Goal: Information Seeking & Learning: Check status

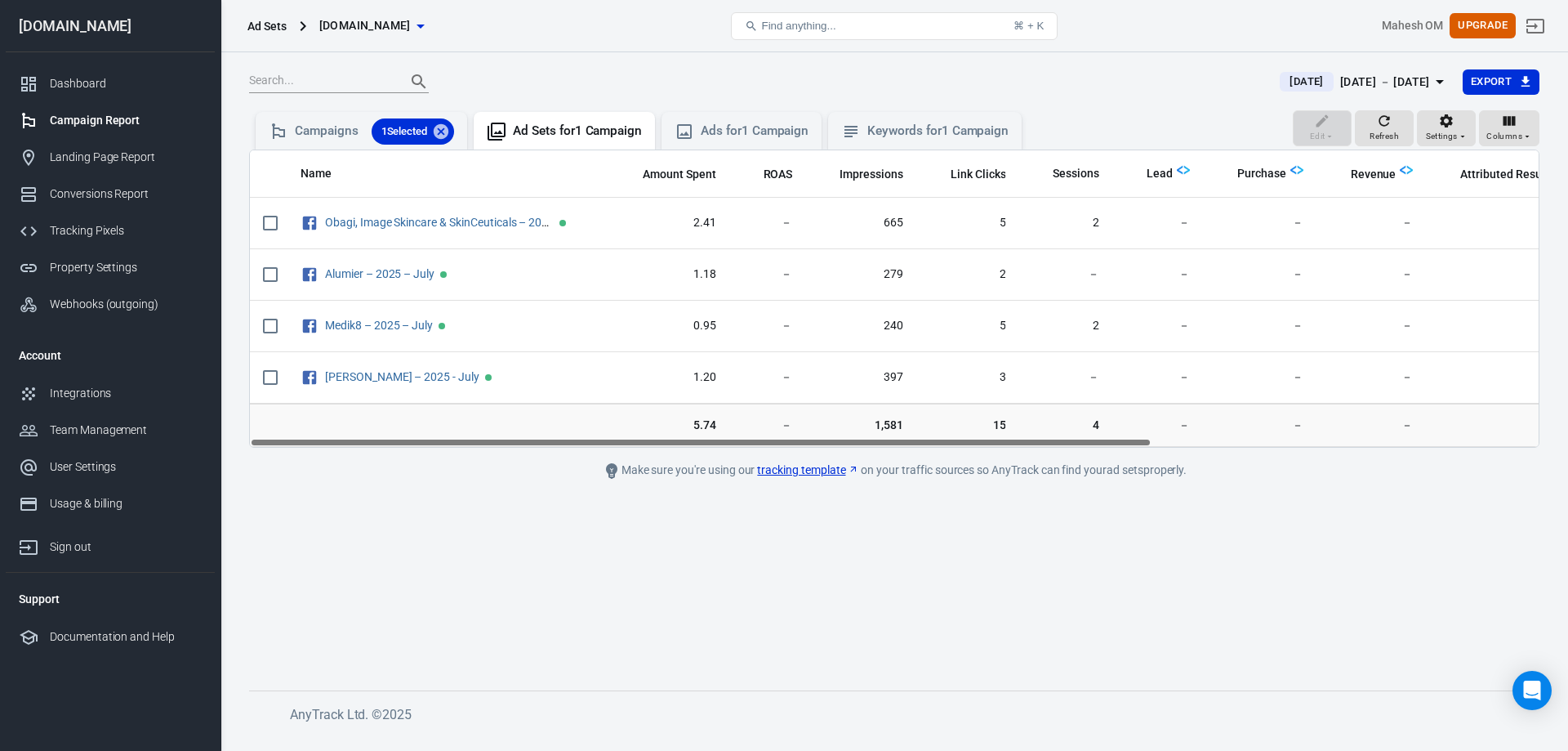
drag, startPoint x: 848, startPoint y: 440, endPoint x: 567, endPoint y: 421, distance: 281.6
click at [567, 421] on div "Name Amount Spent ROAS Impressions Link Clicks Sessions Lead Purchase Revenue A…" at bounding box center [895, 298] width 1290 height 298
click at [317, 145] on div "Campaigns 1 Selected" at bounding box center [361, 130] width 211 height 37
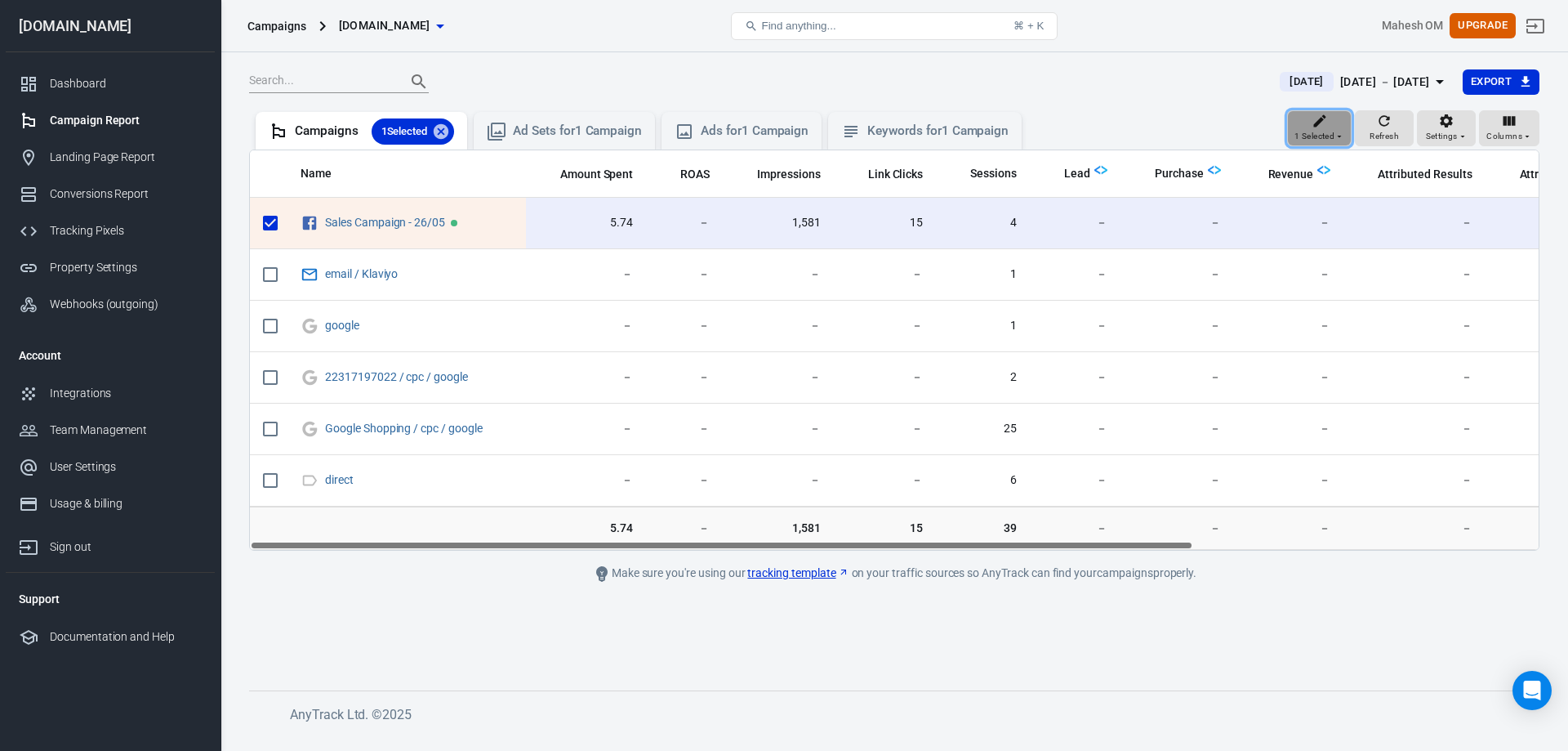
click at [1309, 135] on span "1 Selected" at bounding box center [1314, 136] width 40 height 15
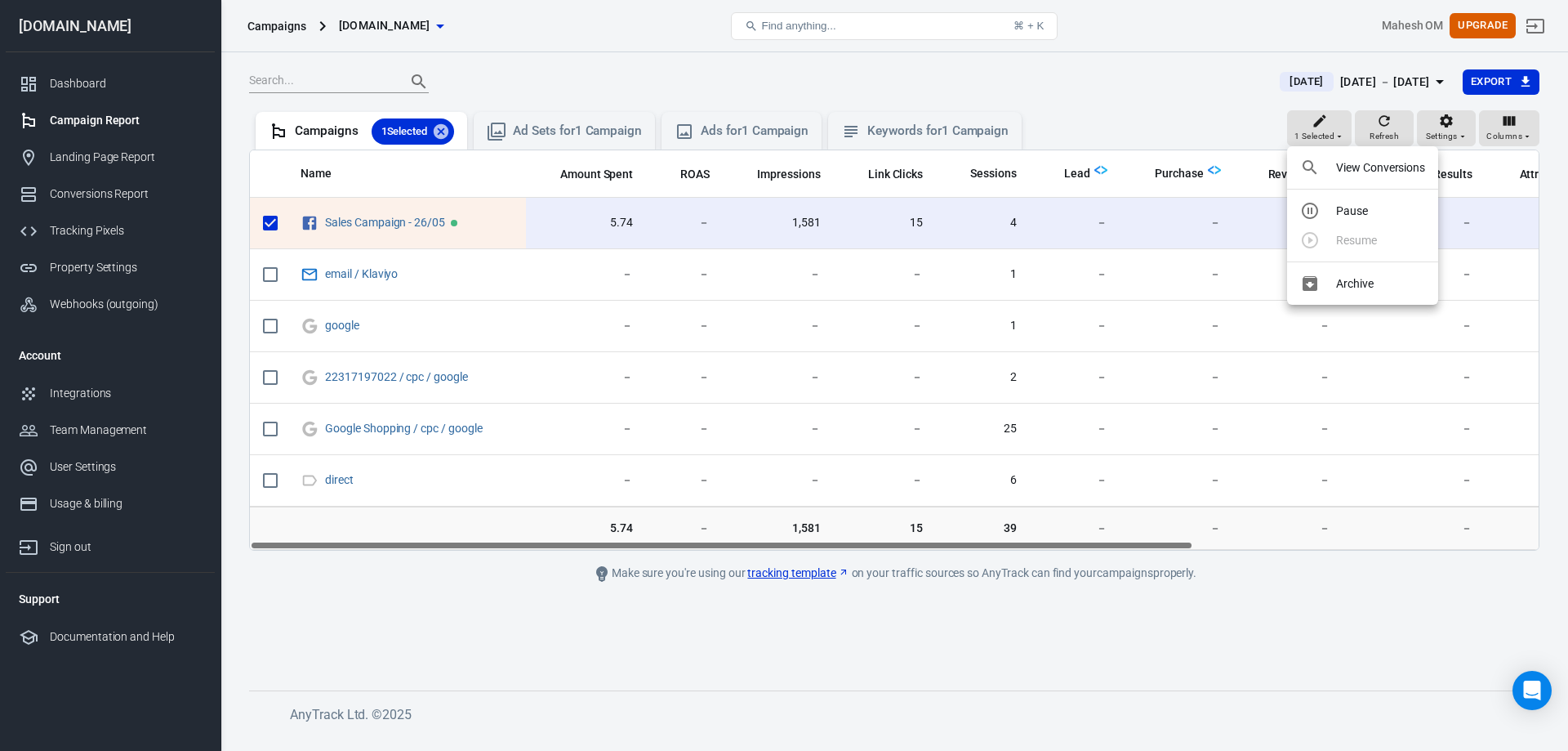
click at [1332, 587] on div at bounding box center [784, 375] width 1568 height 751
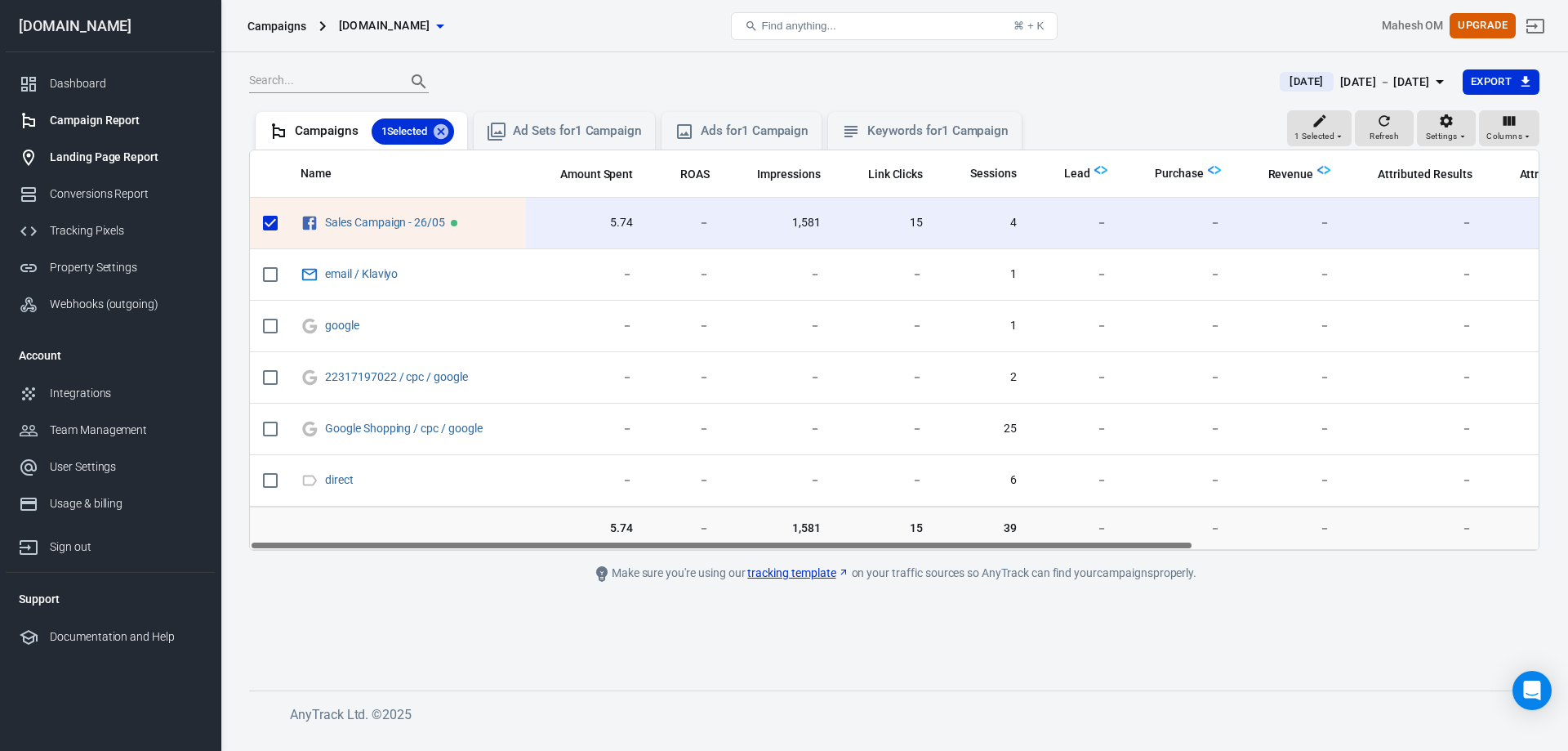
click at [60, 168] on link "Landing Page Report" at bounding box center [110, 157] width 209 height 36
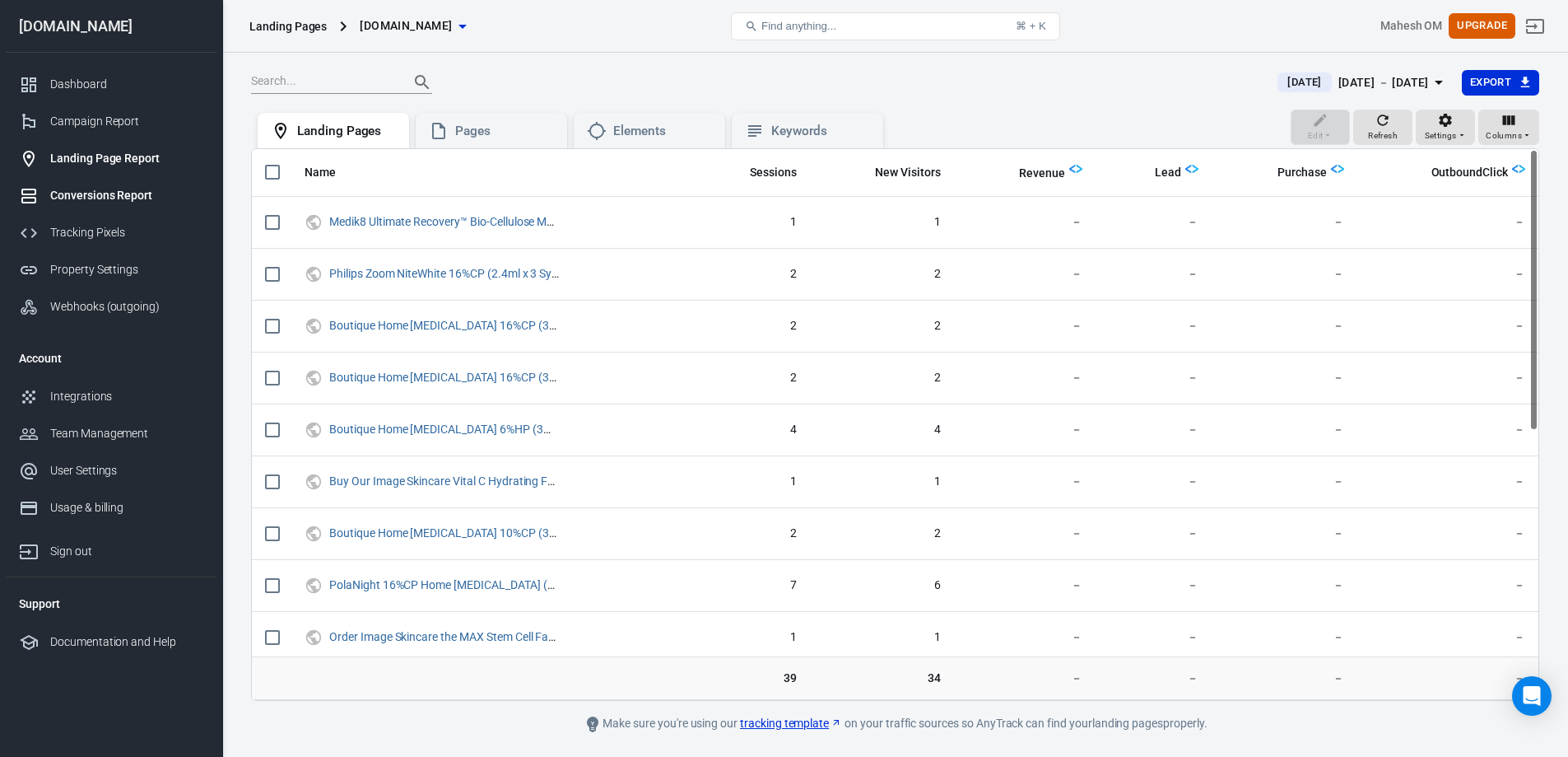
click at [62, 188] on div "Conversions Report" at bounding box center [127, 195] width 153 height 17
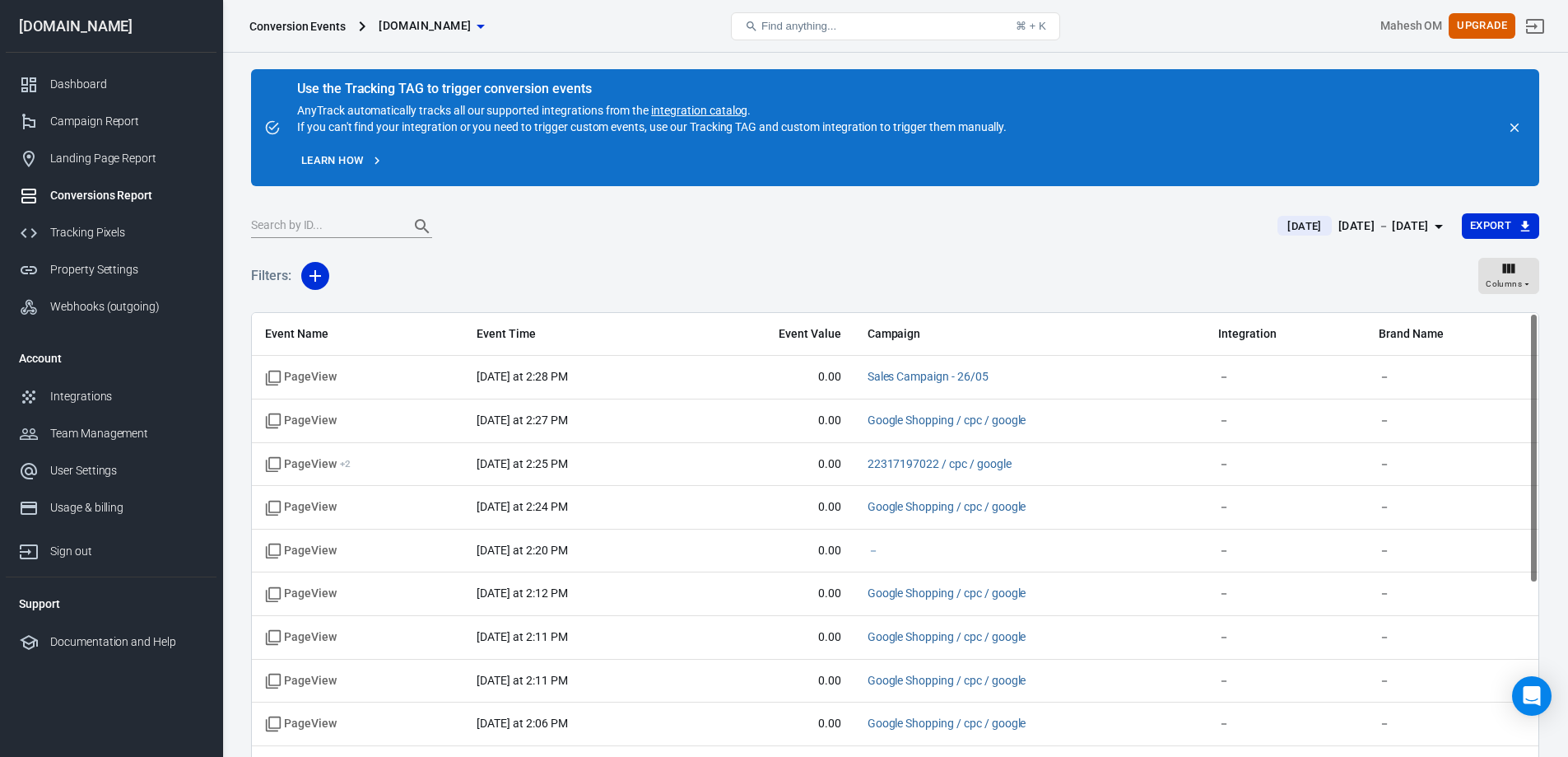
click at [1512, 127] on icon "close" at bounding box center [1514, 127] width 15 height 15
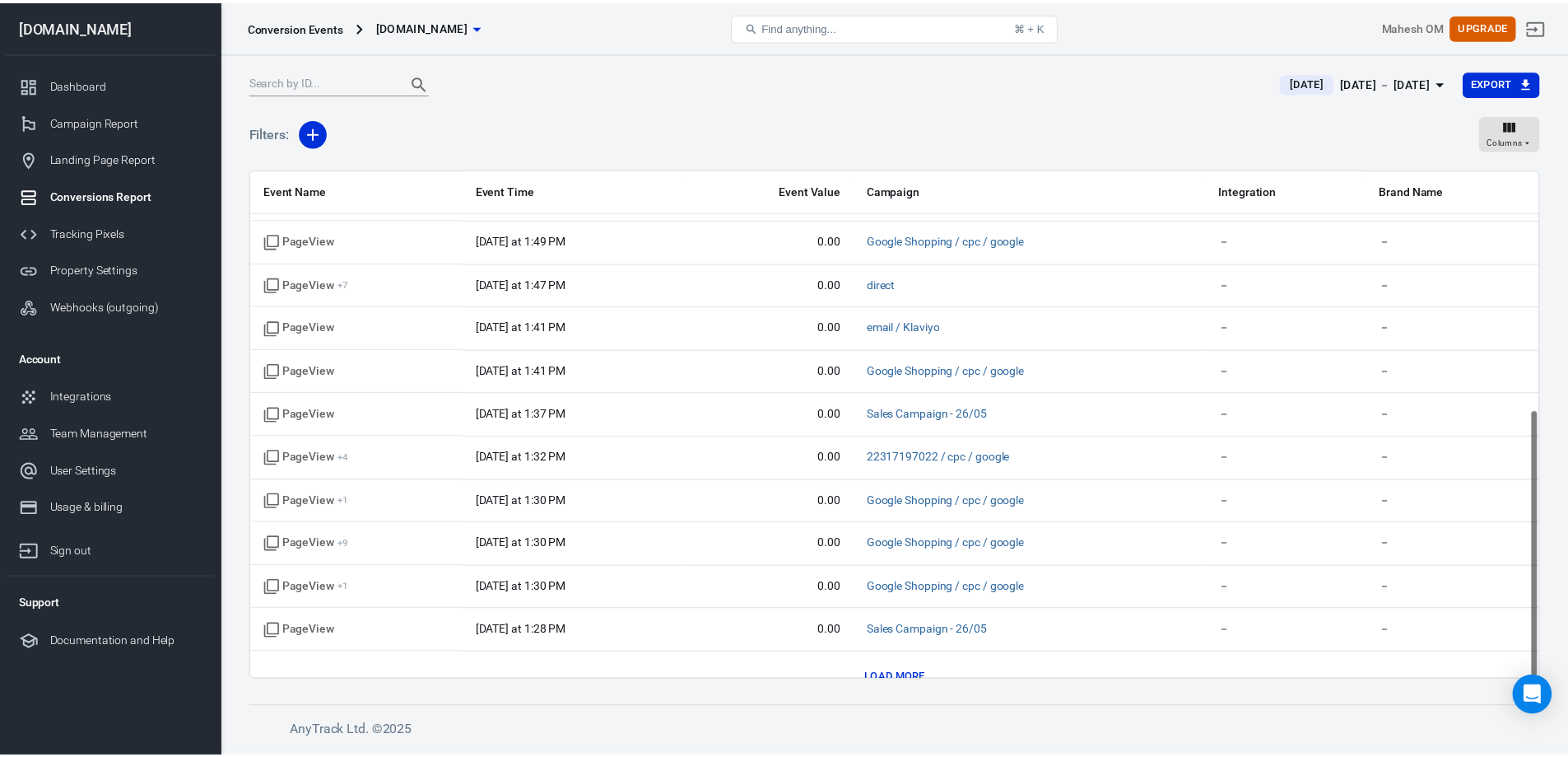
scroll to position [451, 0]
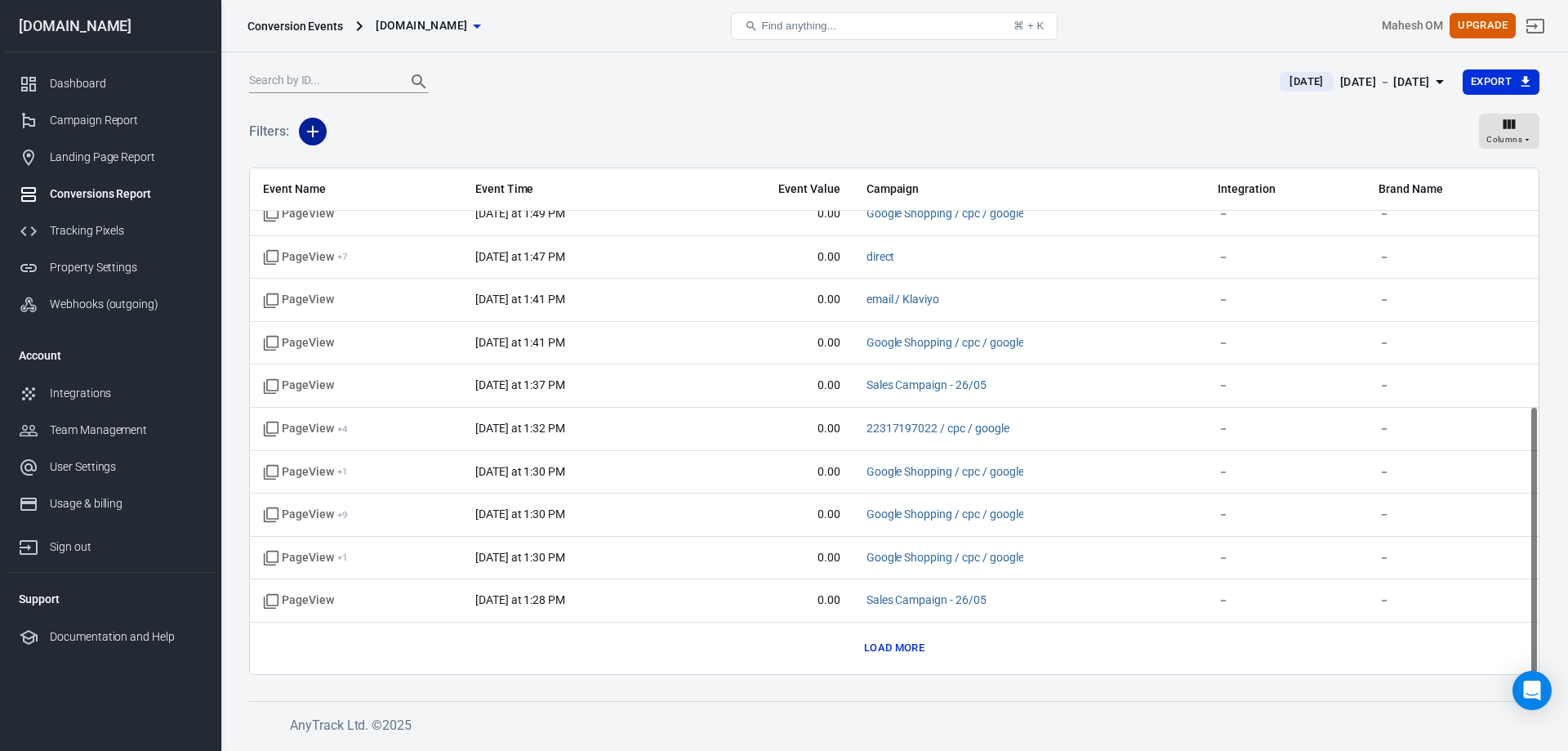
click at [304, 138] on icon "button" at bounding box center [313, 131] width 20 height 20
click at [368, 171] on li "Event Name" at bounding box center [354, 167] width 111 height 30
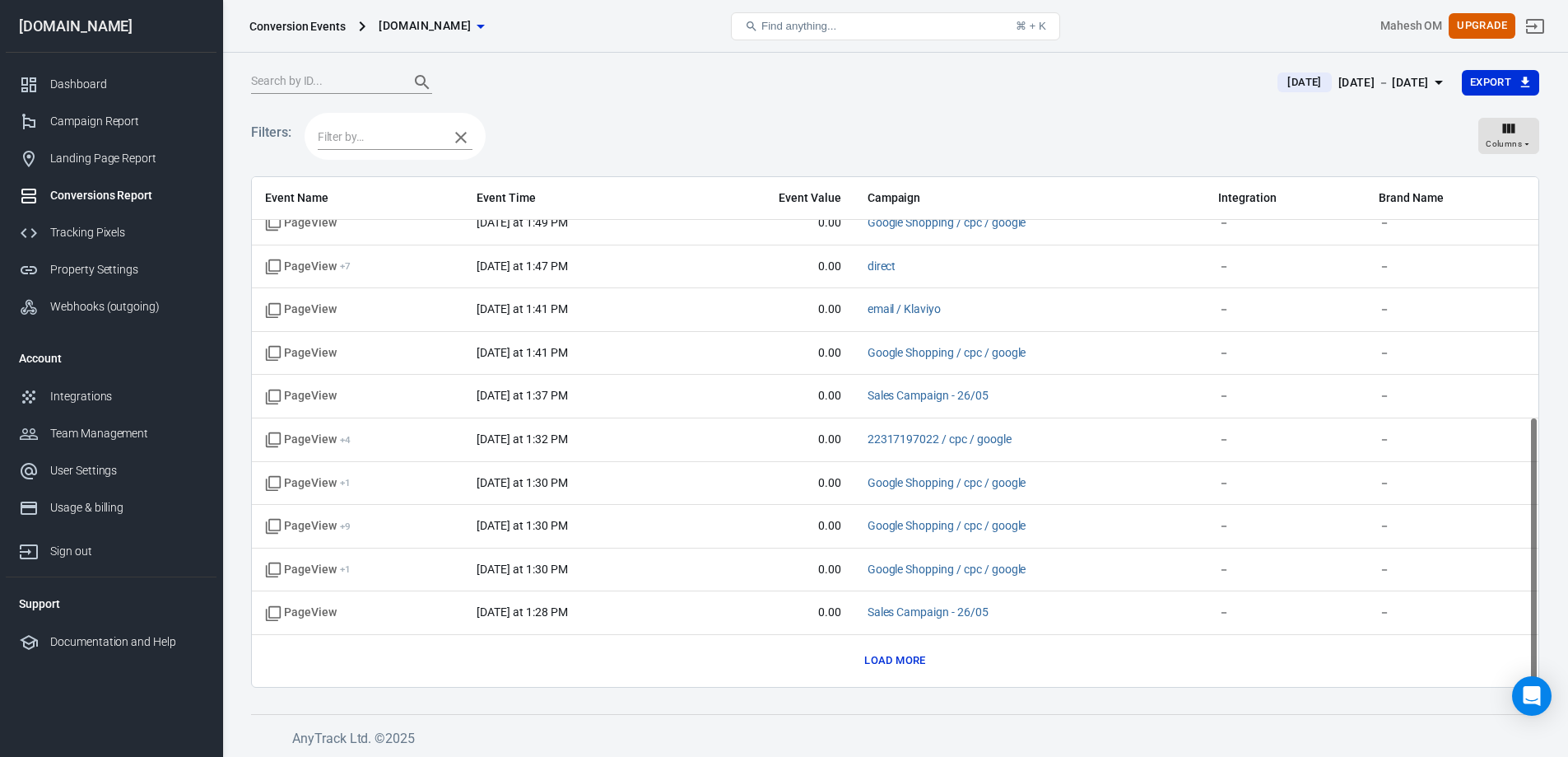
click at [375, 141] on input "text" at bounding box center [379, 137] width 122 height 21
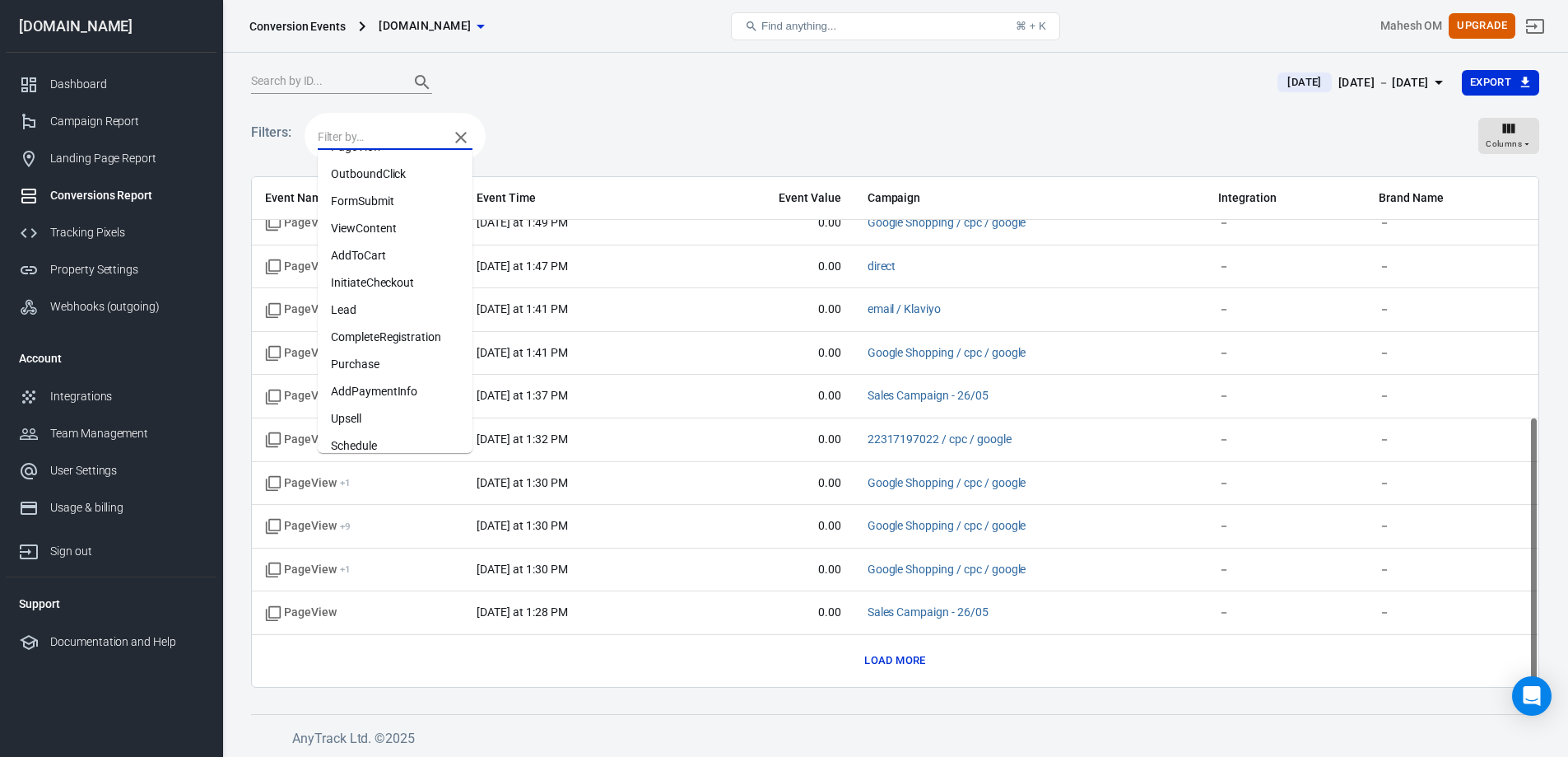
scroll to position [37, 0]
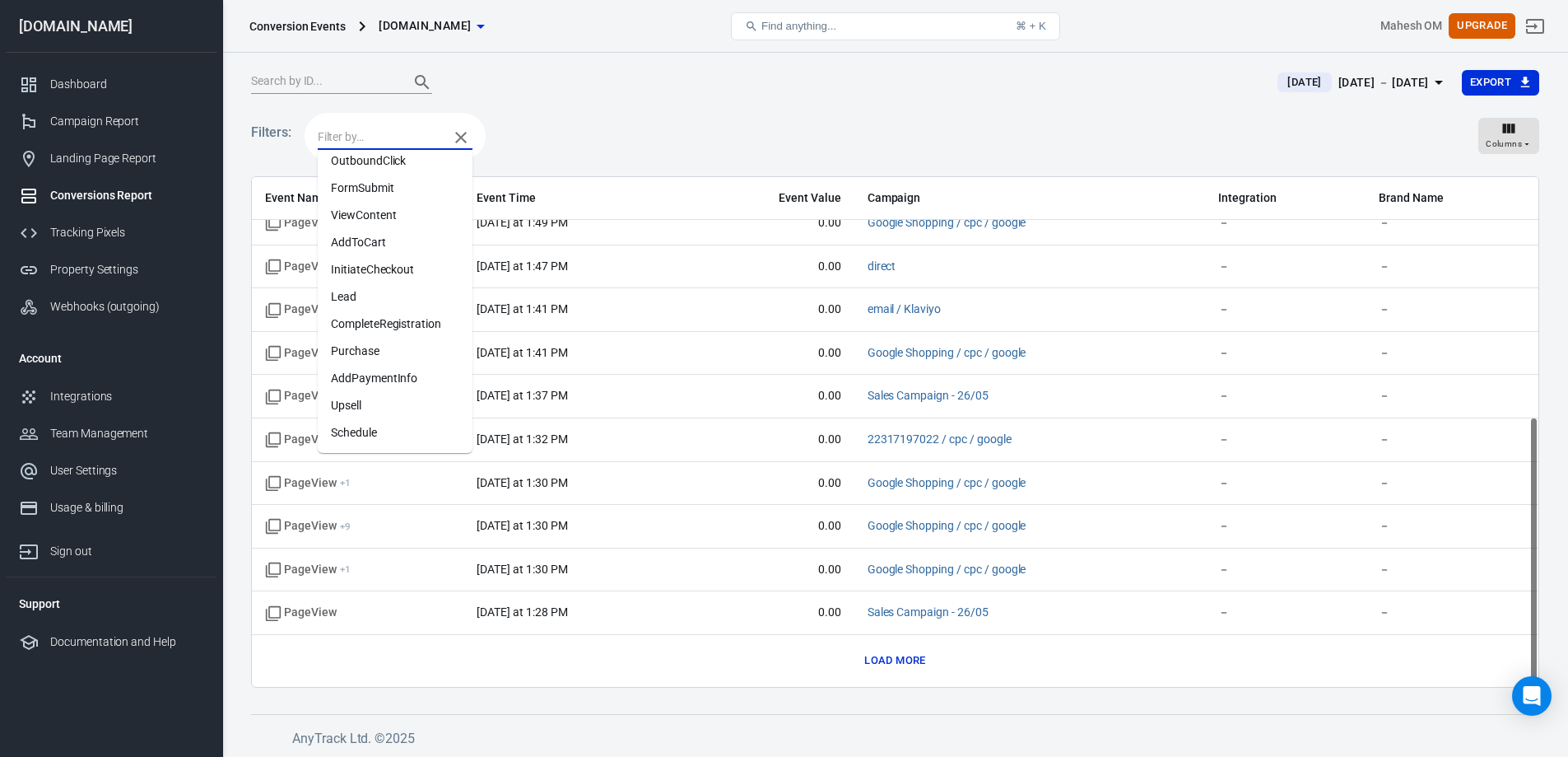
click at [396, 341] on li "Purchase" at bounding box center [395, 351] width 155 height 27
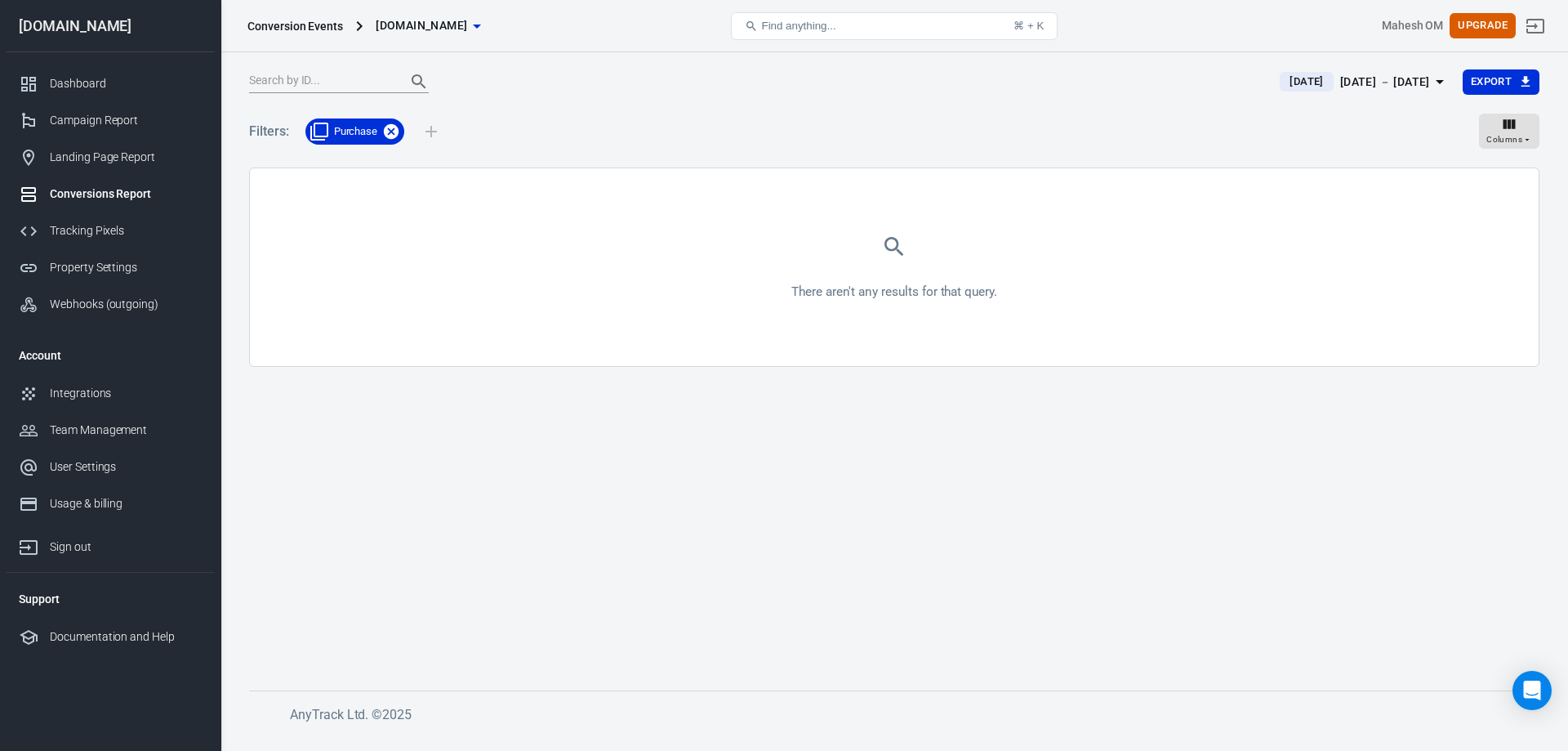
click at [387, 135] on icon at bounding box center [392, 131] width 15 height 15
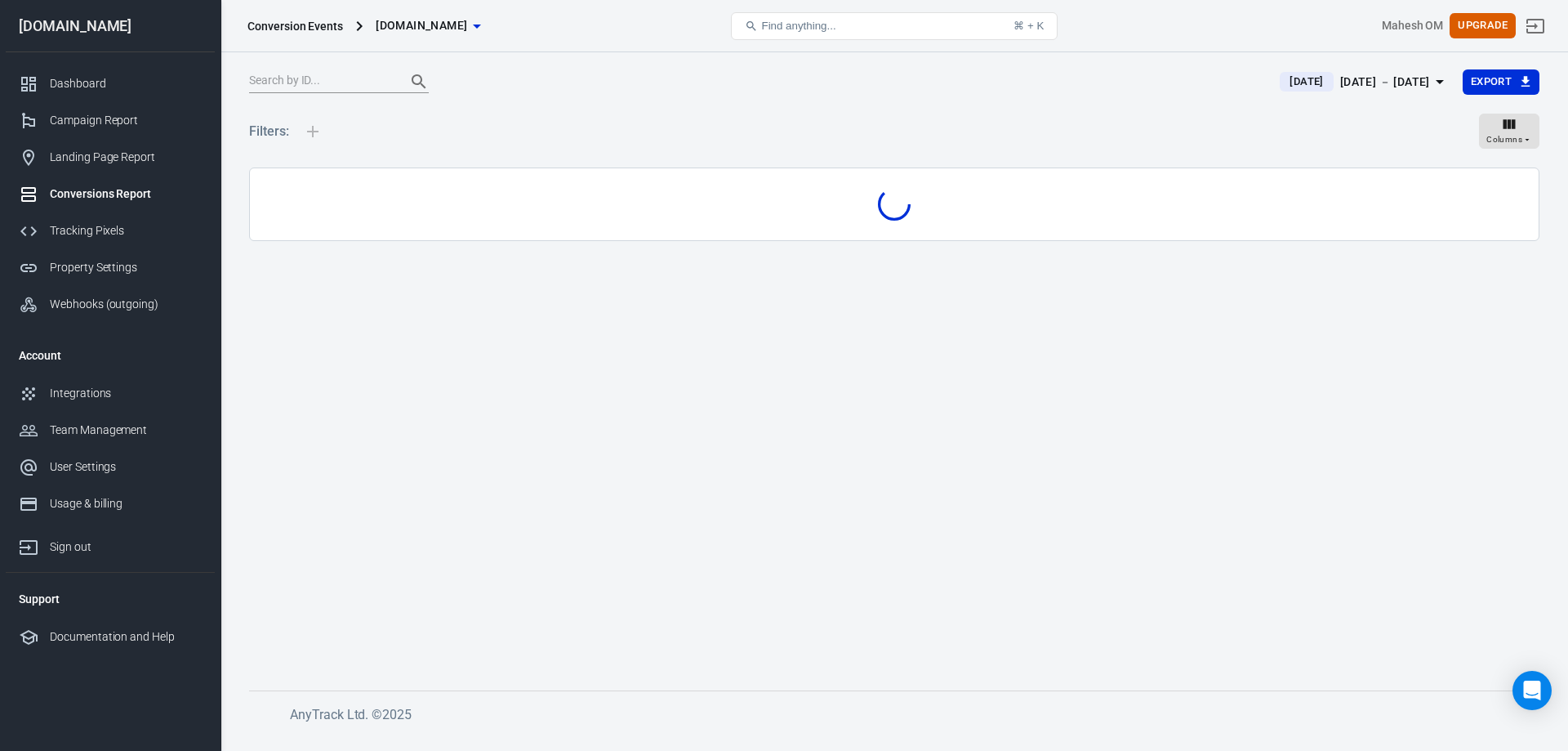
drag, startPoint x: 359, startPoint y: 135, endPoint x: 334, endPoint y: 130, distance: 25.5
click at [357, 135] on div "Filters: Columns" at bounding box center [895, 138] width 1290 height 59
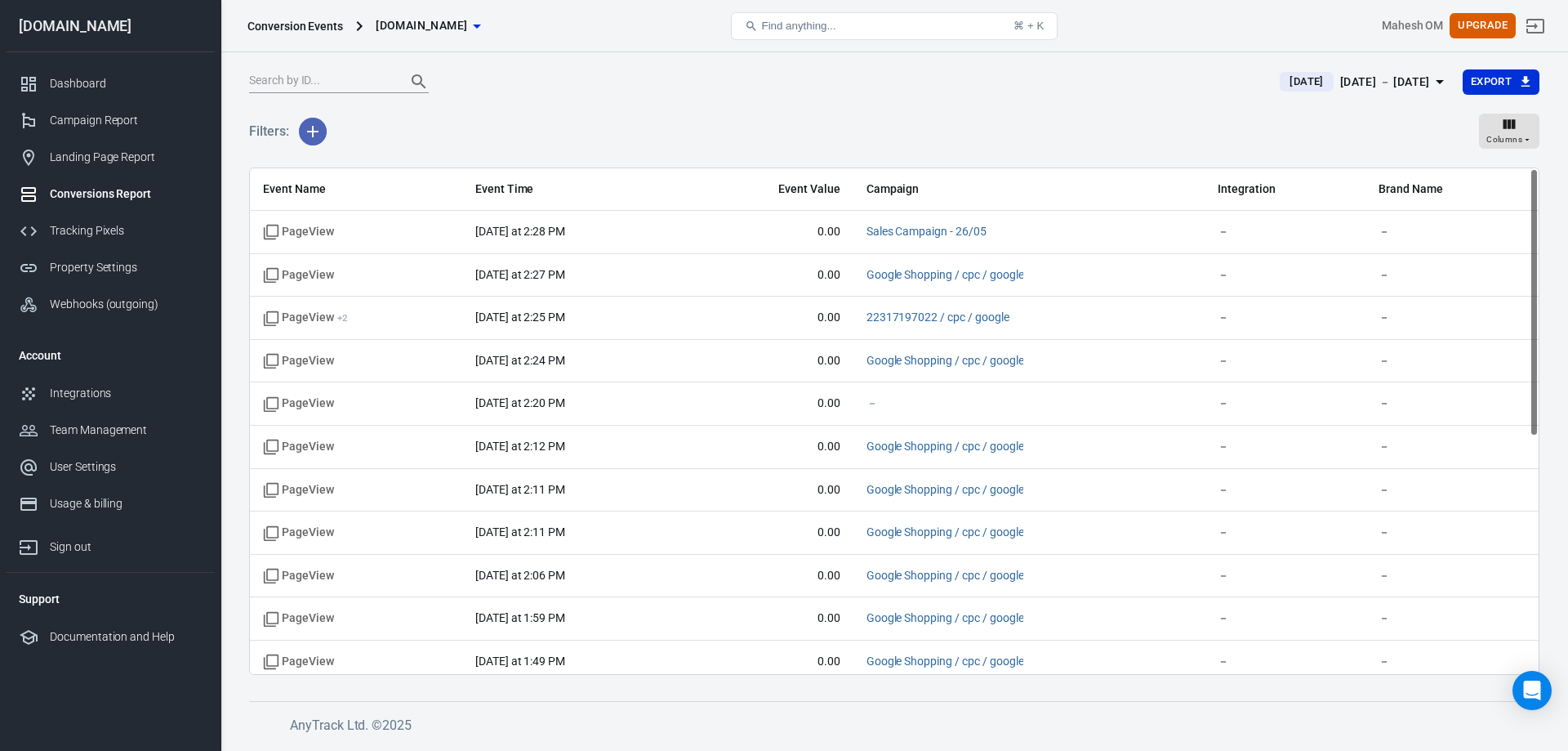
click at [312, 130] on icon "button" at bounding box center [313, 131] width 12 height 12
click at [348, 156] on li "Event Name" at bounding box center [354, 167] width 111 height 30
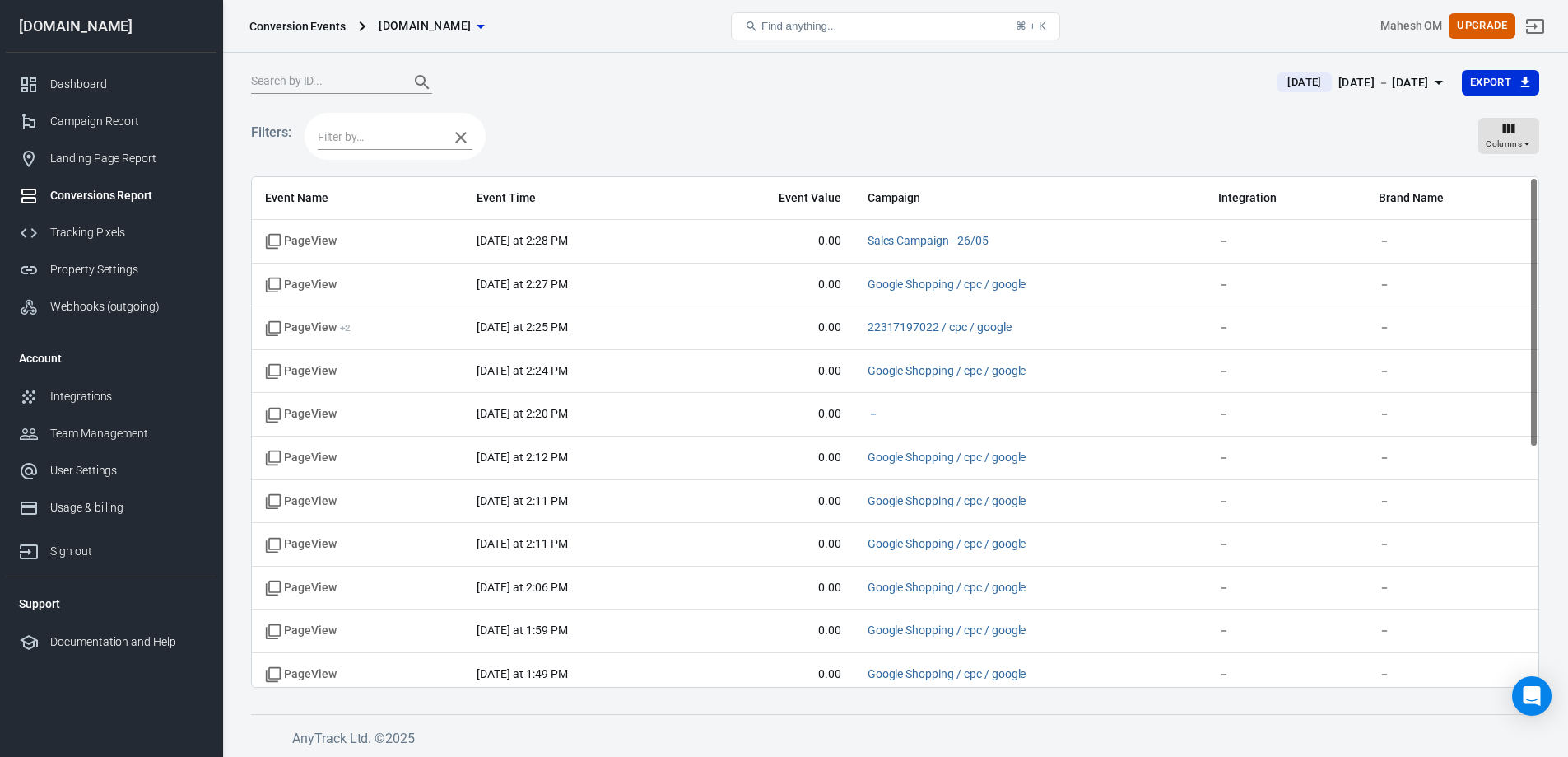
click at [361, 130] on input "text" at bounding box center [379, 137] width 122 height 21
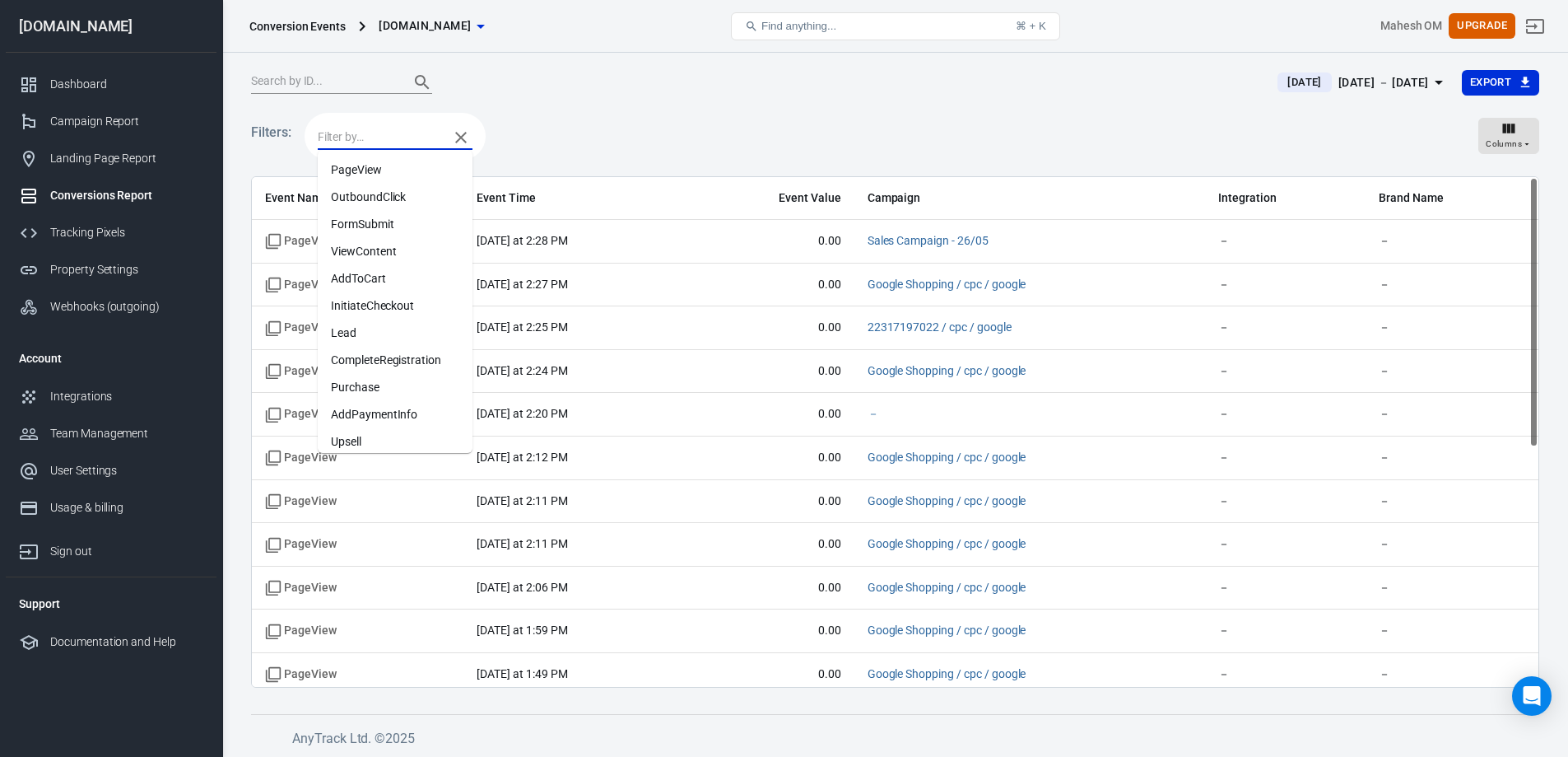
click at [403, 271] on li "AddToCart" at bounding box center [395, 278] width 155 height 27
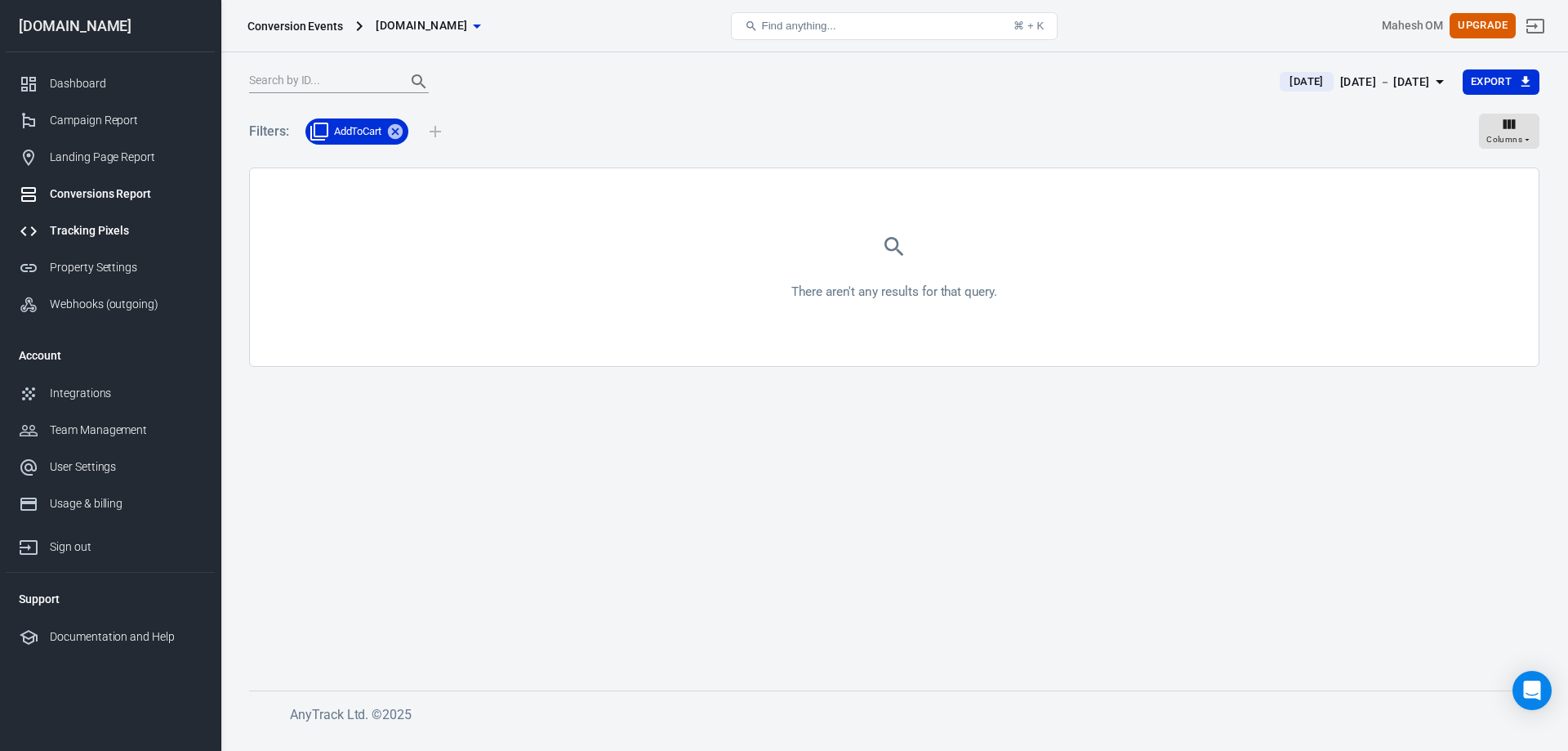
click at [118, 223] on div "Tracking Pixels" at bounding box center [126, 231] width 152 height 17
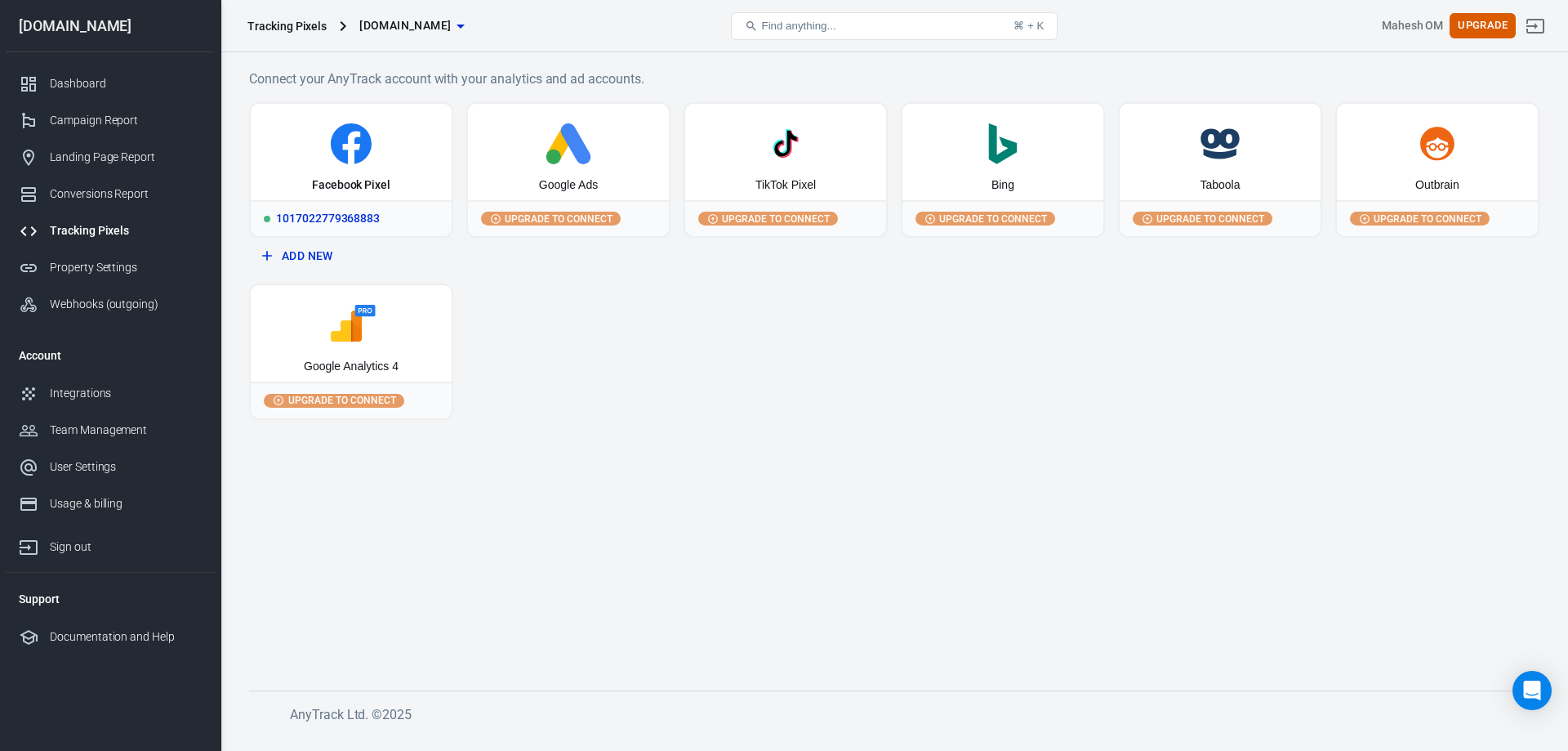
click at [329, 196] on div "Facebook Pixel" at bounding box center [351, 152] width 201 height 97
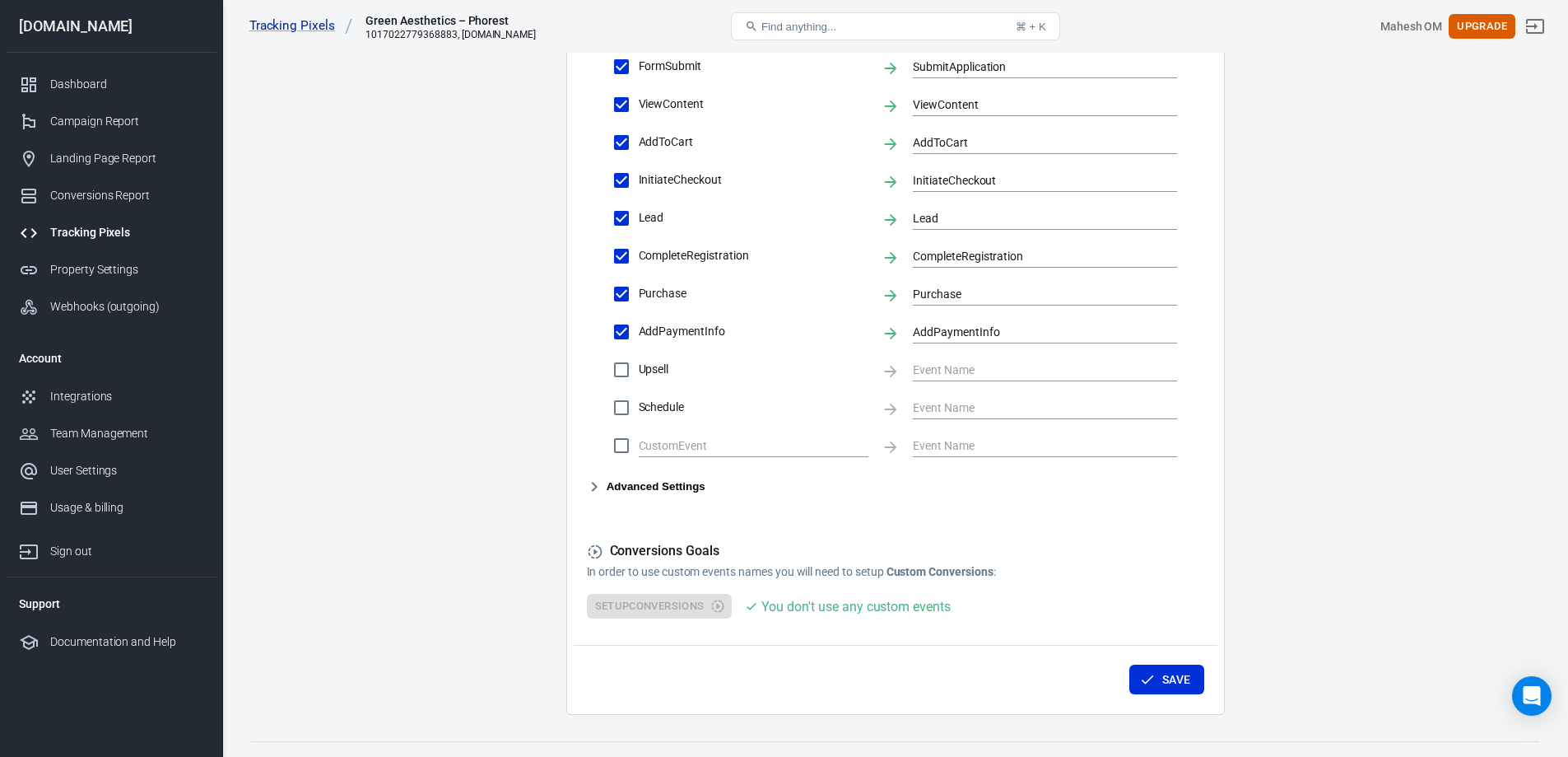
scroll to position [695, 0]
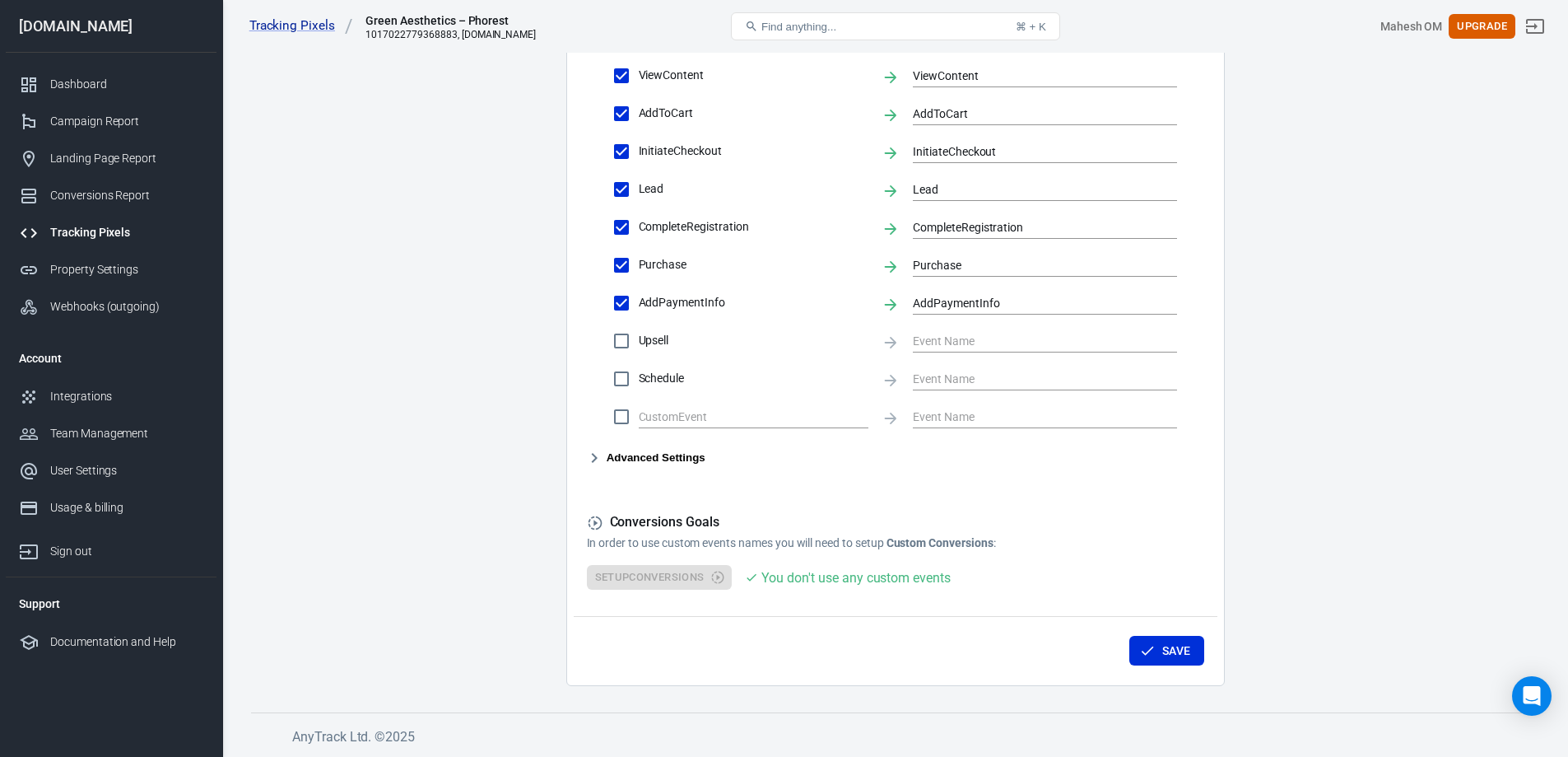
click at [598, 454] on icon "button" at bounding box center [594, 458] width 20 height 20
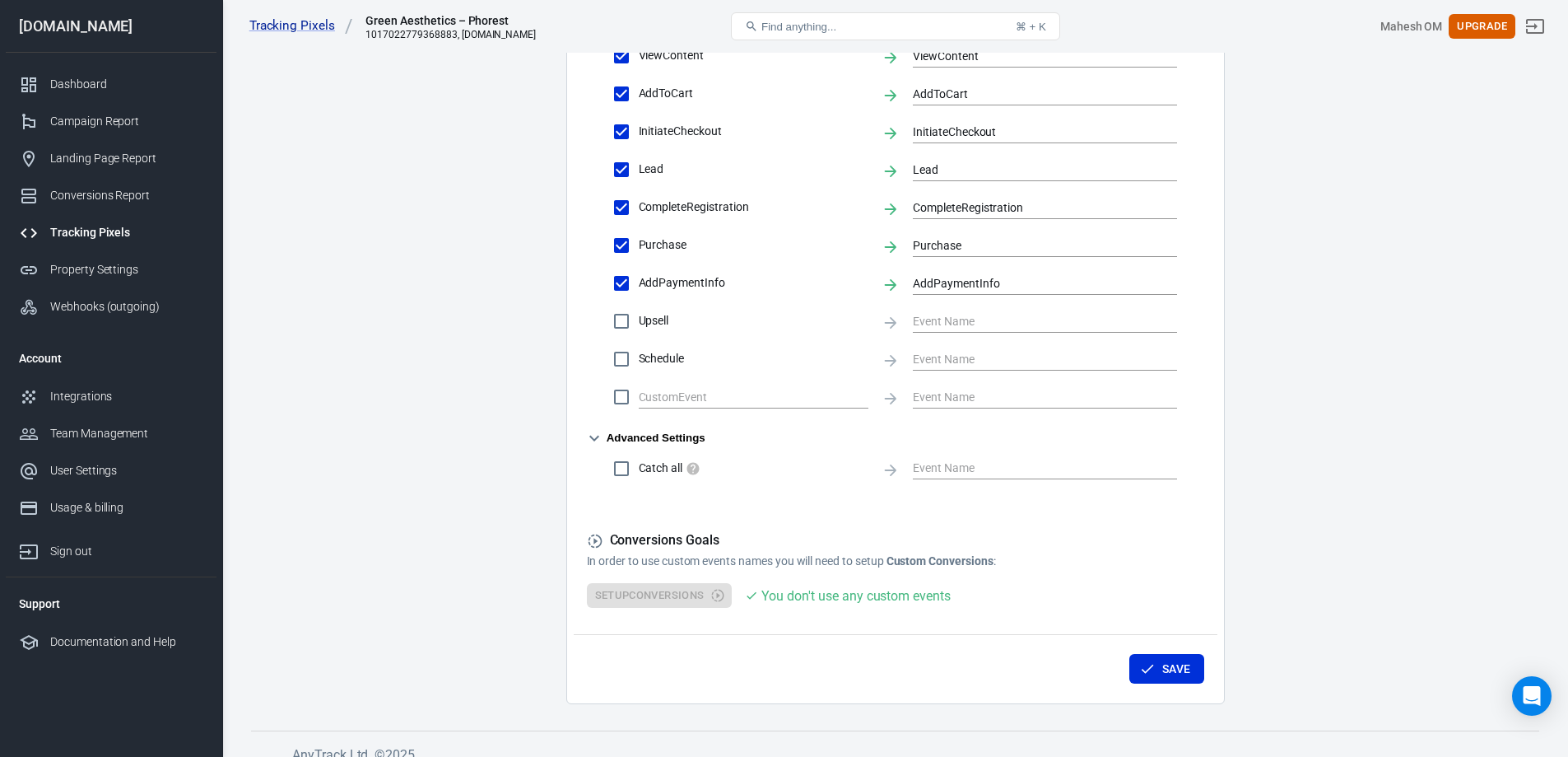
scroll to position [732, 0]
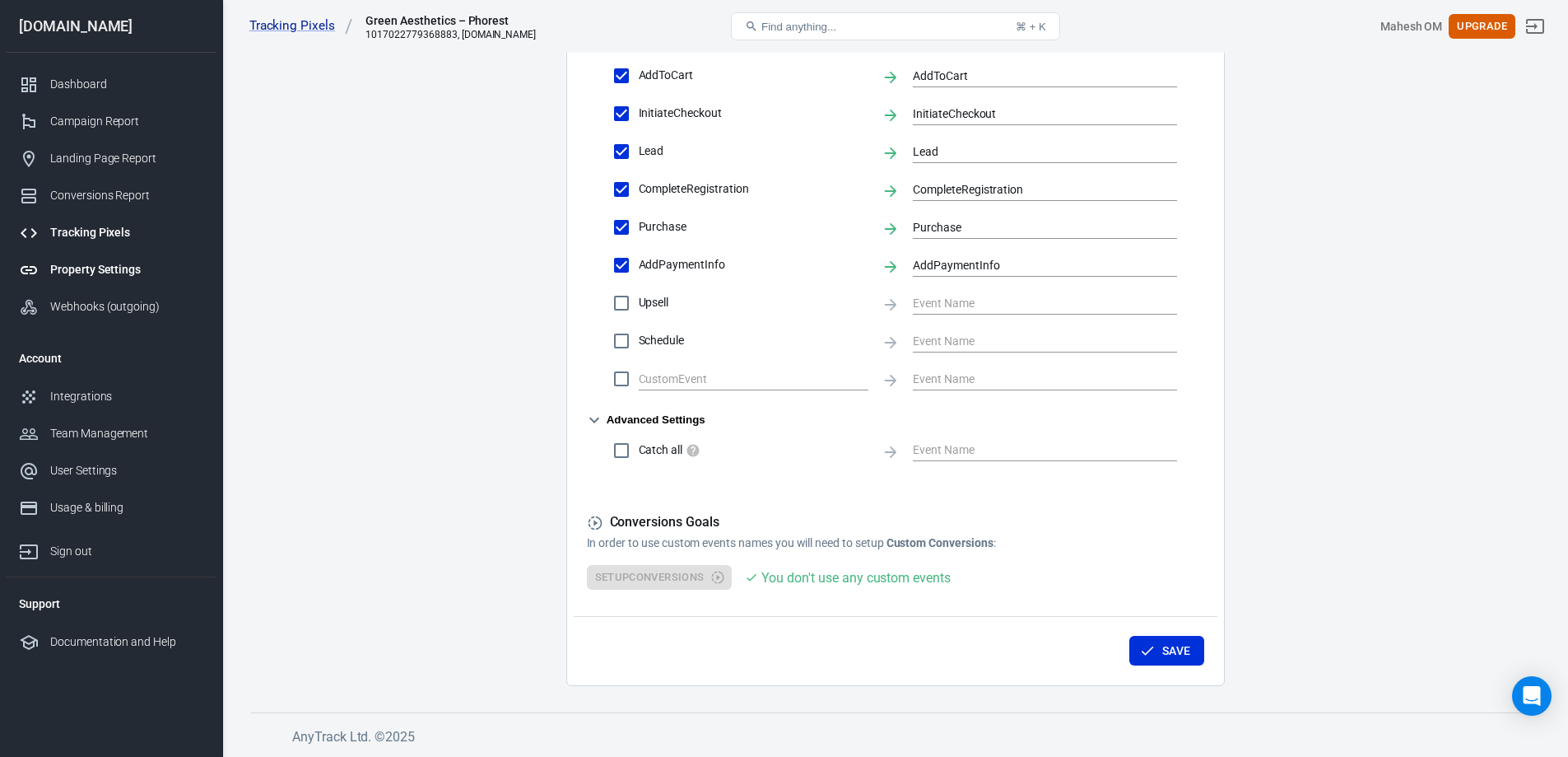
click at [79, 266] on div "Property Settings" at bounding box center [127, 269] width 153 height 17
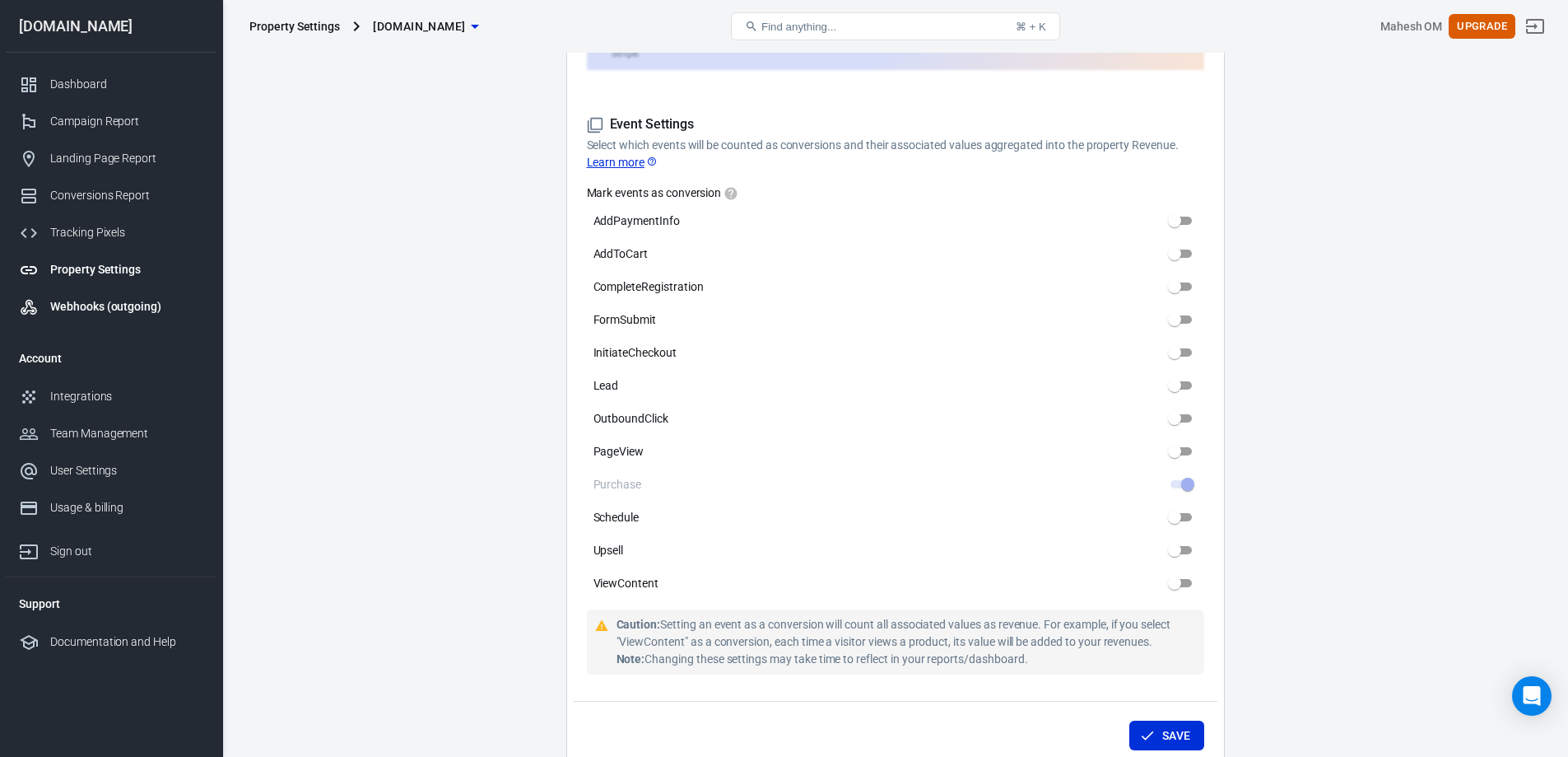
click at [77, 303] on div "Webhooks (outgoing)" at bounding box center [127, 306] width 153 height 17
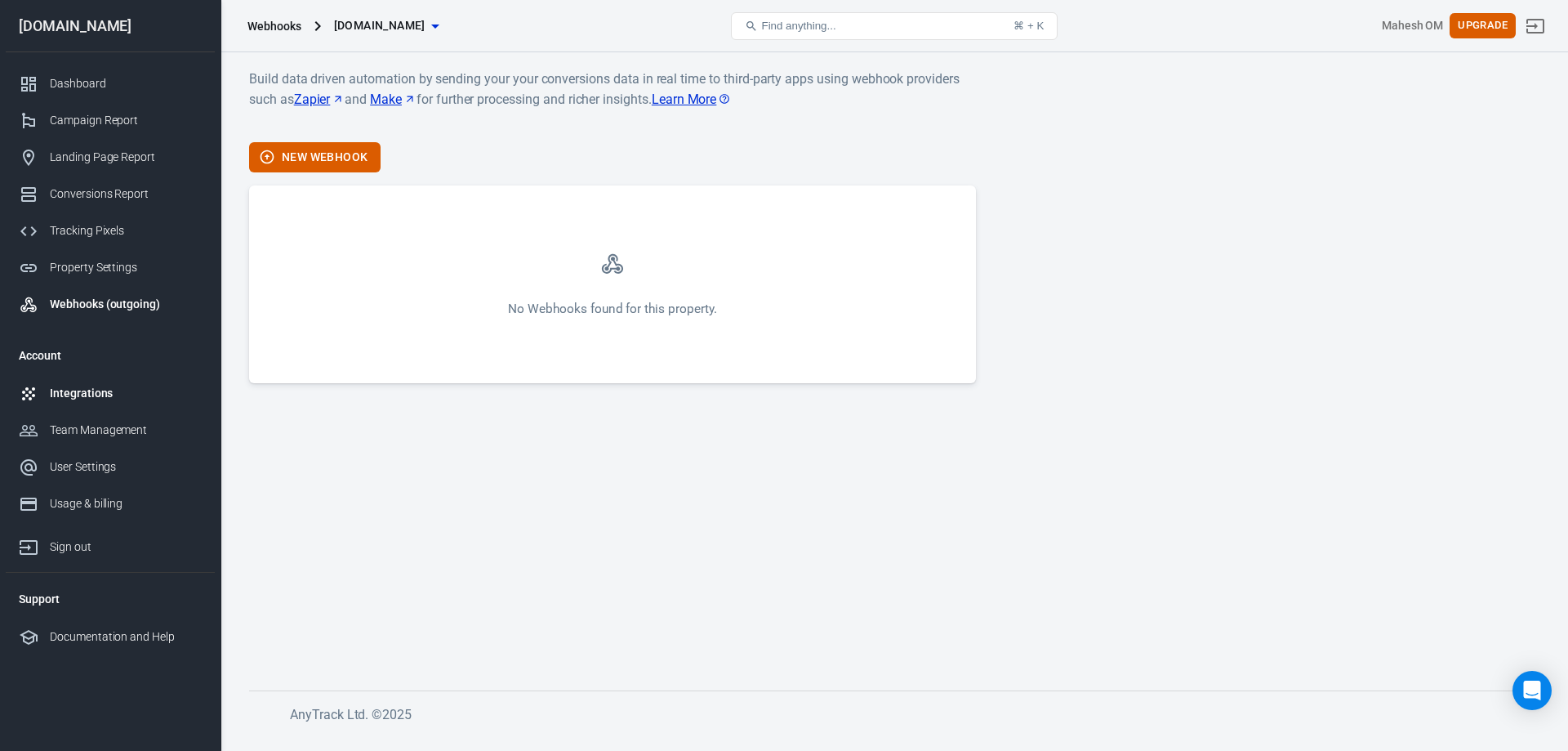
click at [64, 388] on div "Integrations" at bounding box center [126, 393] width 152 height 17
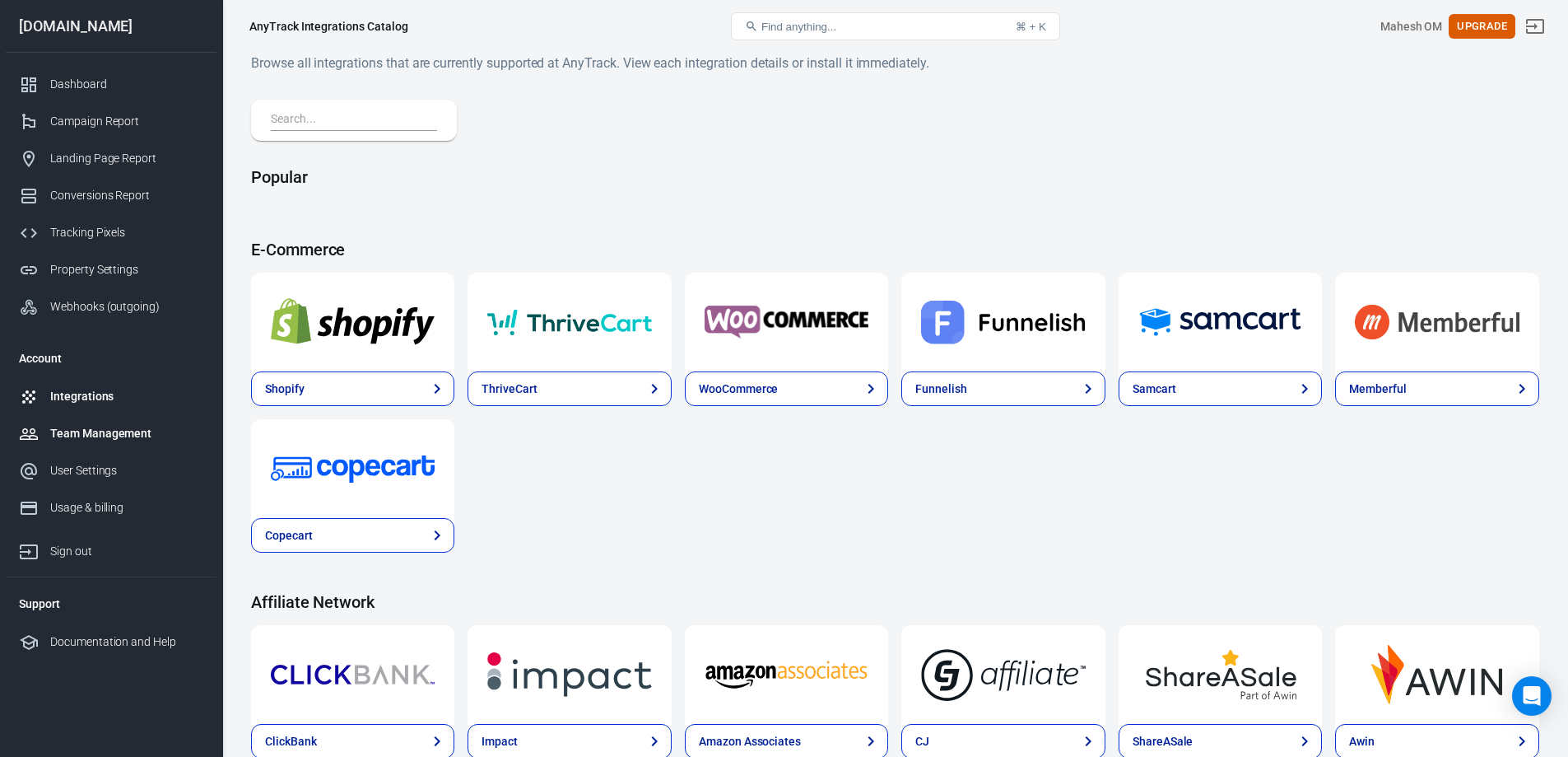
click at [113, 434] on div "Team Management" at bounding box center [127, 433] width 153 height 17
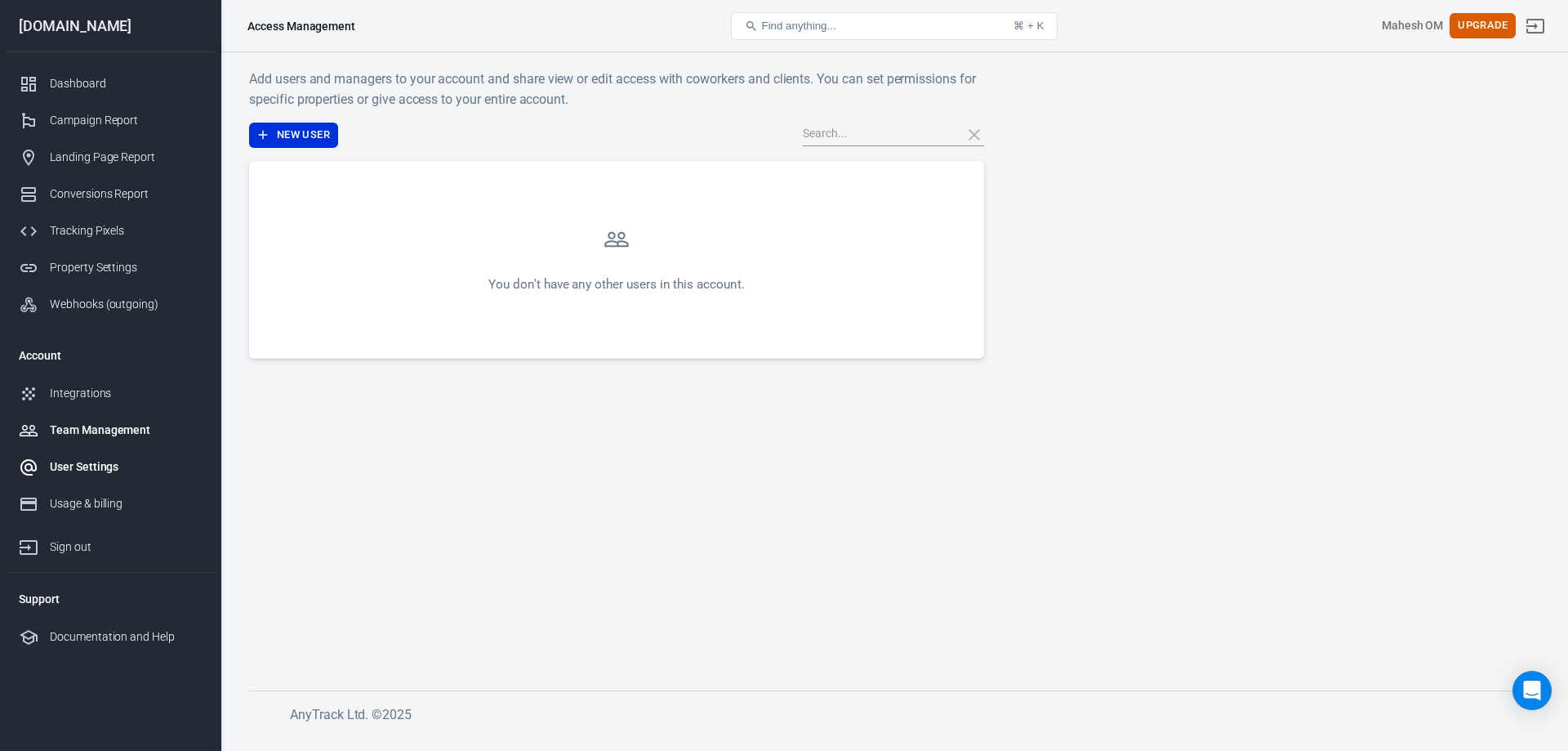
click at [111, 455] on link "User Settings" at bounding box center [110, 467] width 209 height 36
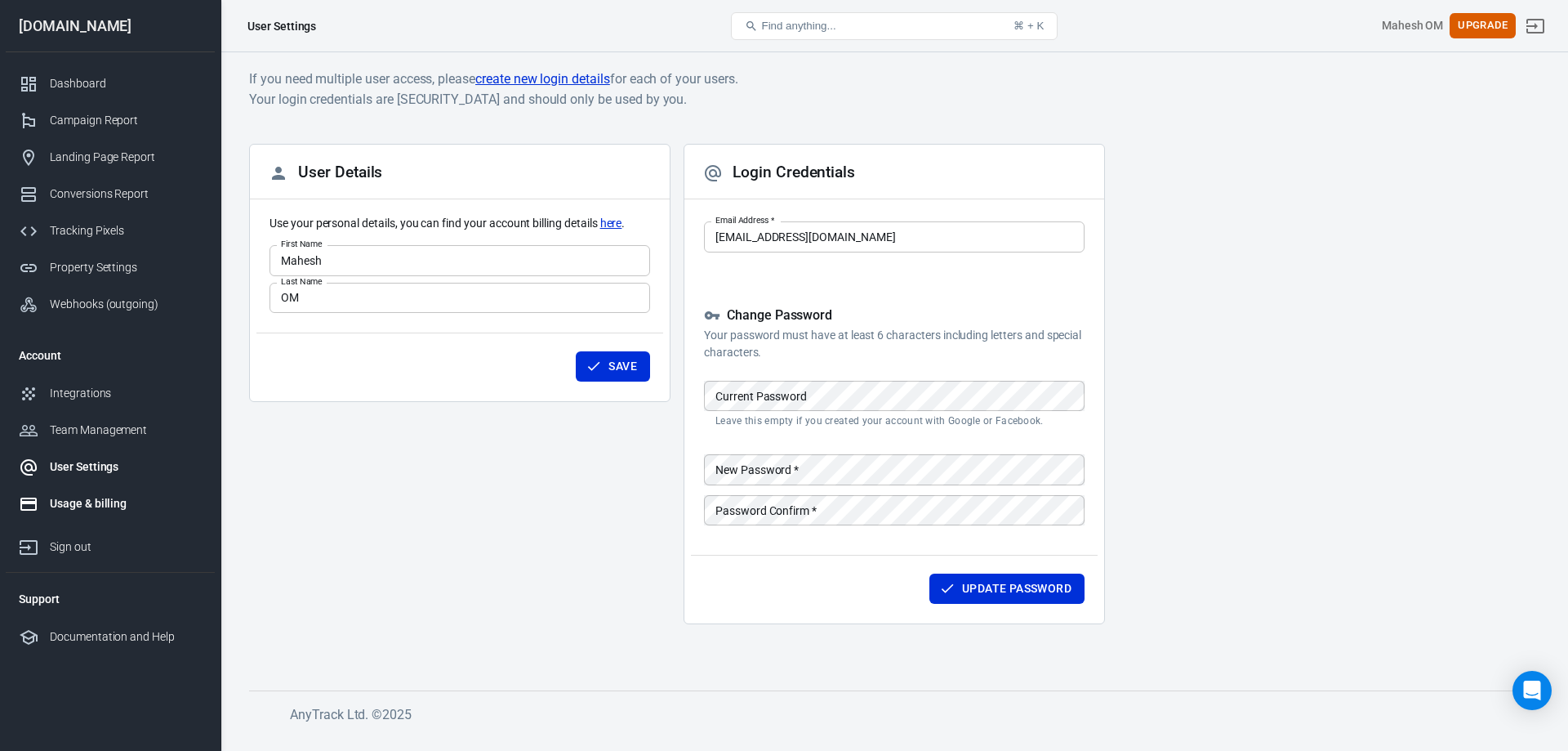
click at [103, 492] on link "Usage & billing" at bounding box center [110, 503] width 209 height 36
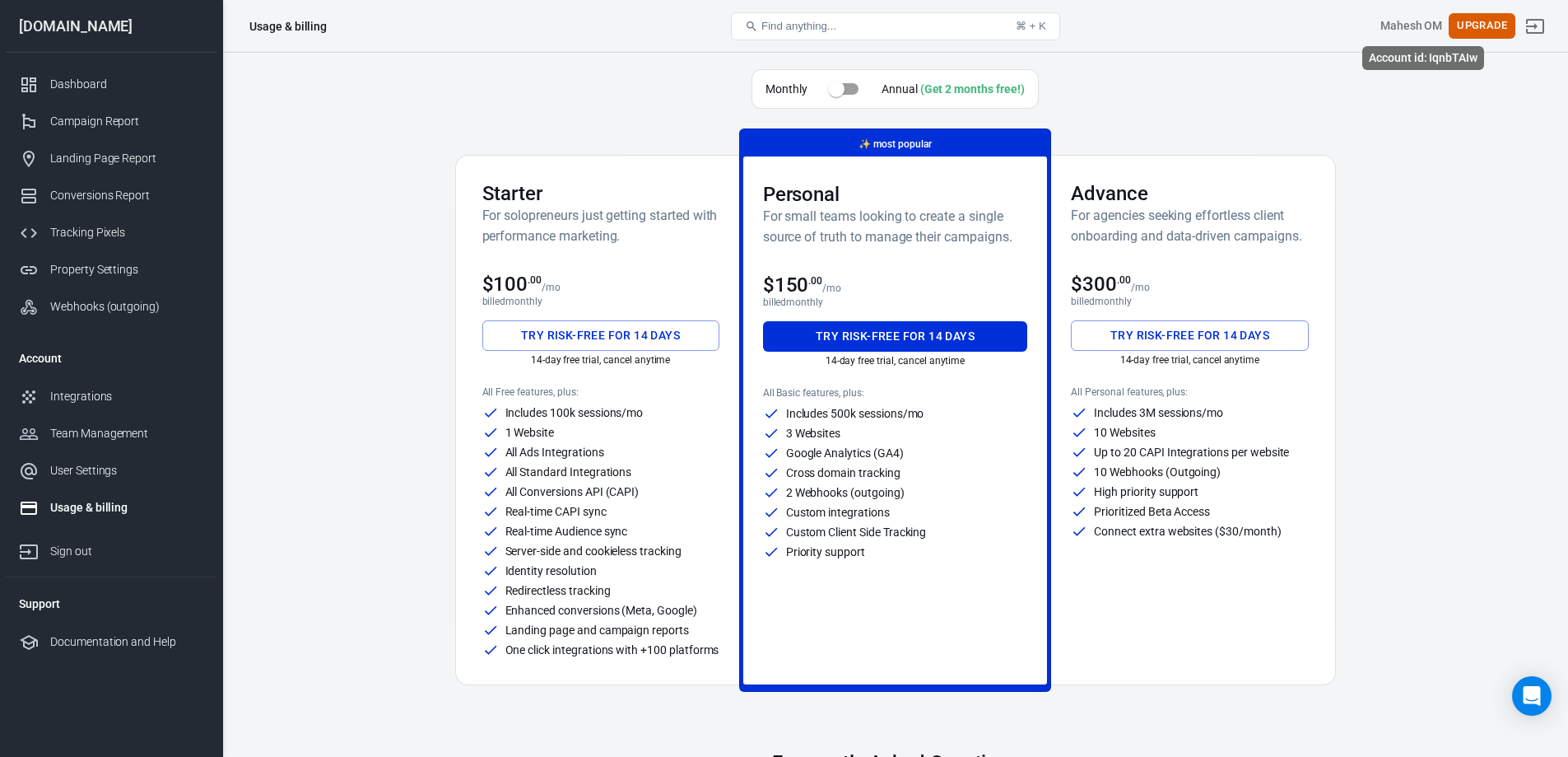
click at [1421, 32] on div "Mahesh OM" at bounding box center [1411, 26] width 62 height 17
click at [1423, 25] on div "Mahesh OM" at bounding box center [1411, 26] width 62 height 17
click at [79, 68] on link "Dashboard" at bounding box center [111, 84] width 211 height 37
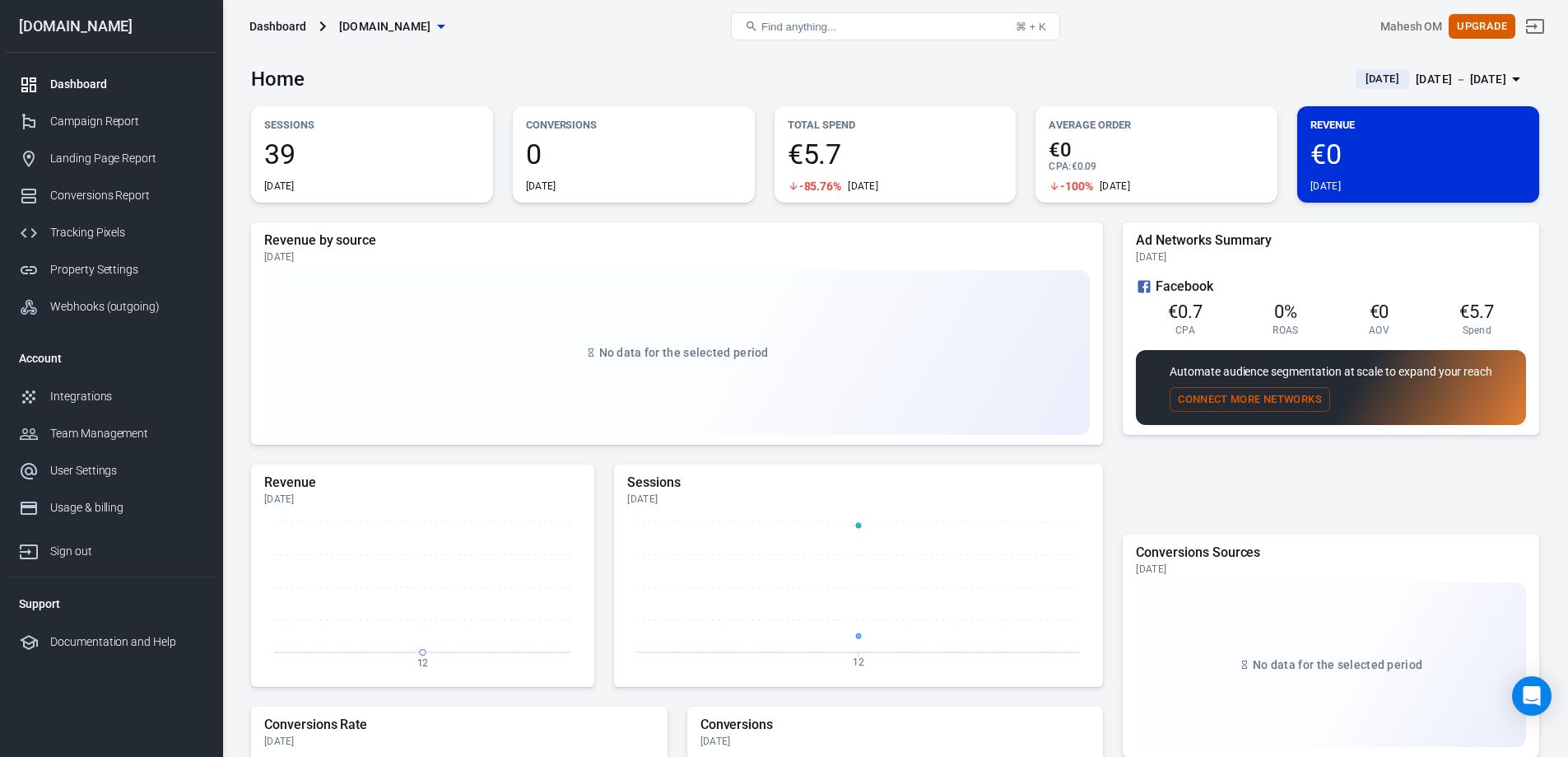
click at [275, 19] on div "Dashboard" at bounding box center [278, 27] width 57 height 17
click at [69, 237] on div "Tracking Pixels" at bounding box center [127, 232] width 153 height 17
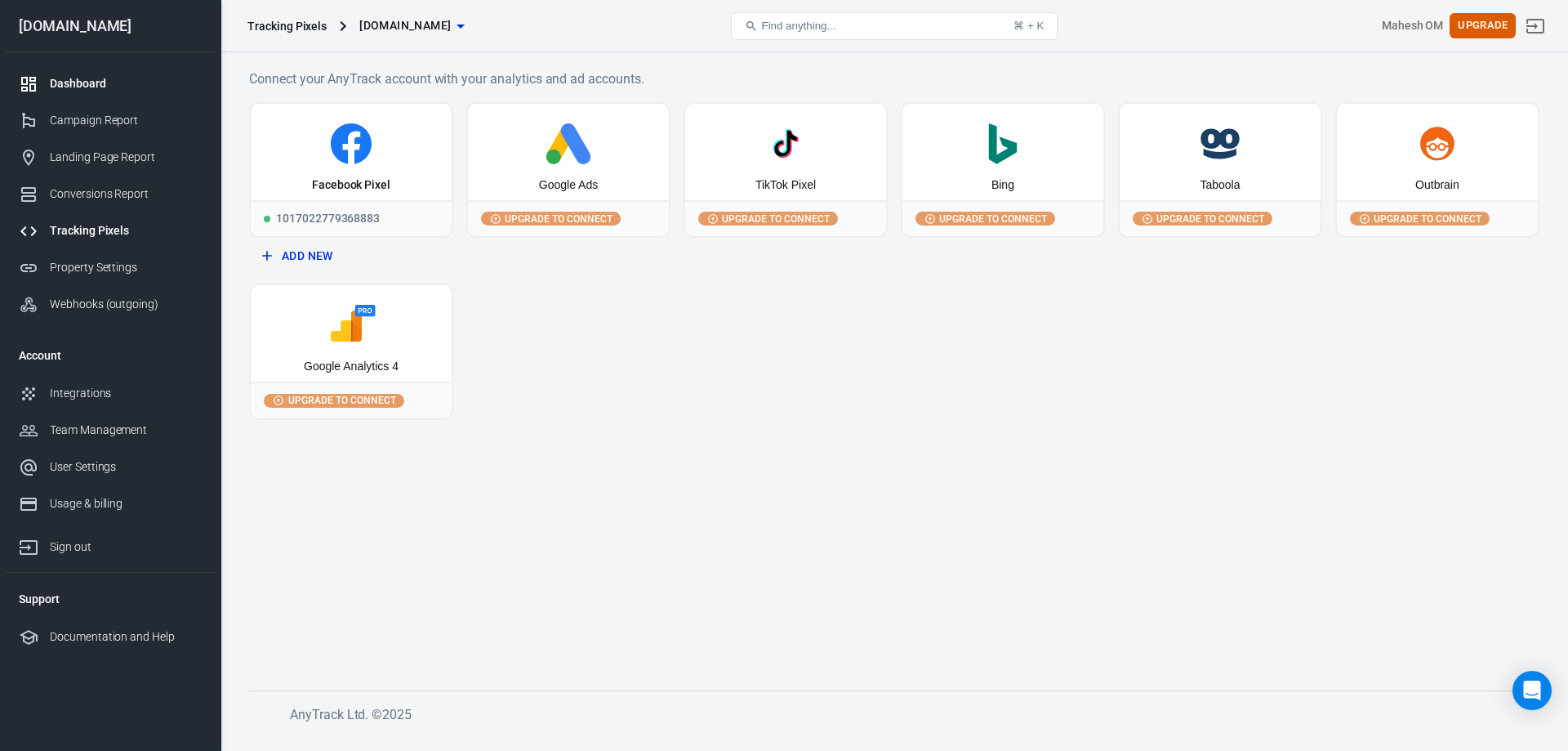
click at [91, 84] on div "Dashboard" at bounding box center [126, 83] width 152 height 17
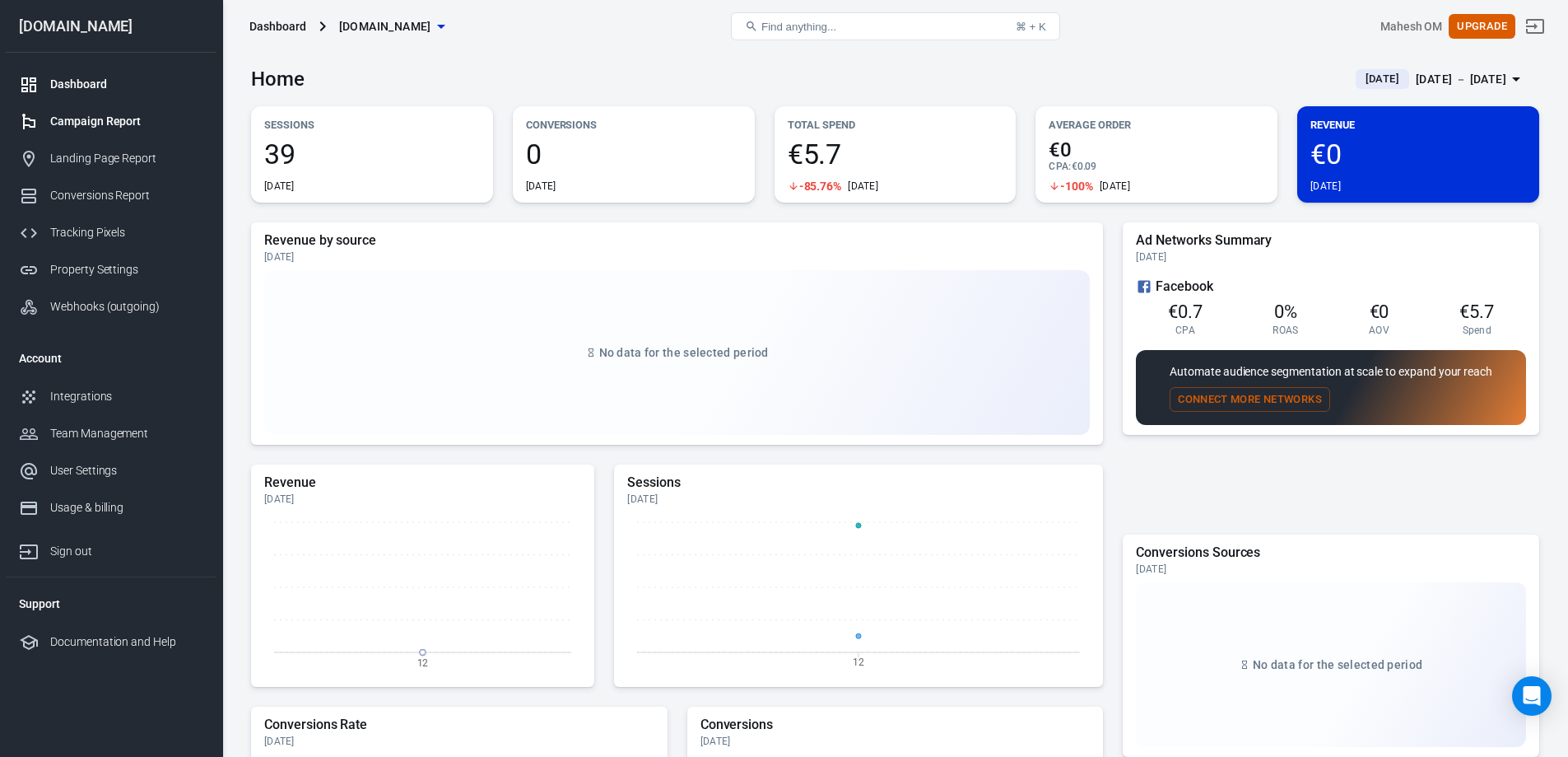
click at [76, 118] on div "Campaign Report" at bounding box center [127, 121] width 153 height 17
